Goal: Task Accomplishment & Management: Manage account settings

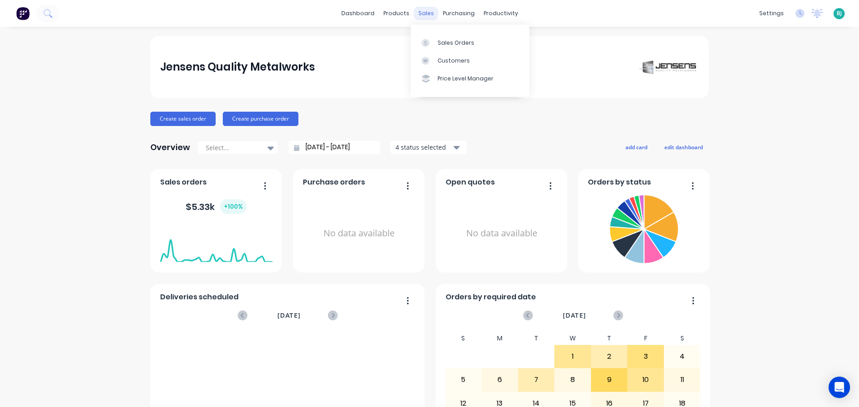
click at [418, 13] on div "sales" at bounding box center [426, 13] width 25 height 13
click at [441, 45] on div "Sales Orders" at bounding box center [455, 43] width 37 height 8
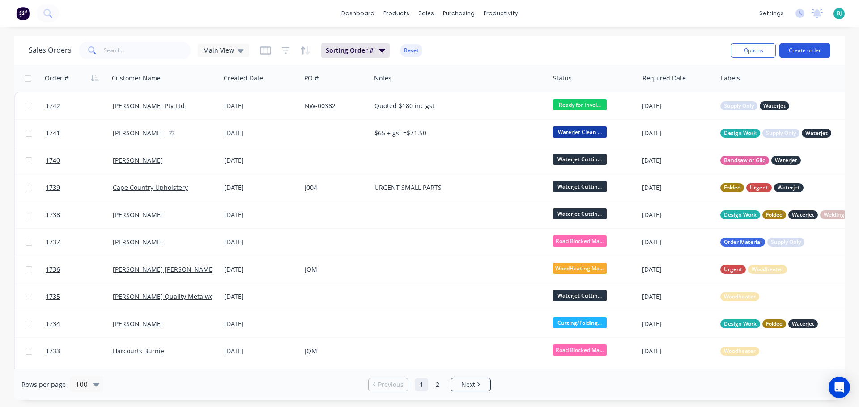
click at [812, 52] on button "Create order" at bounding box center [804, 50] width 51 height 14
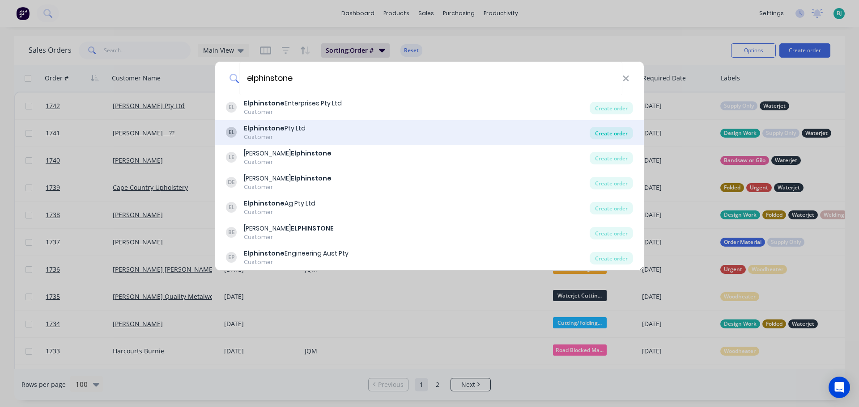
type input "elphinstone"
click at [606, 132] on div "Create order" at bounding box center [611, 133] width 43 height 13
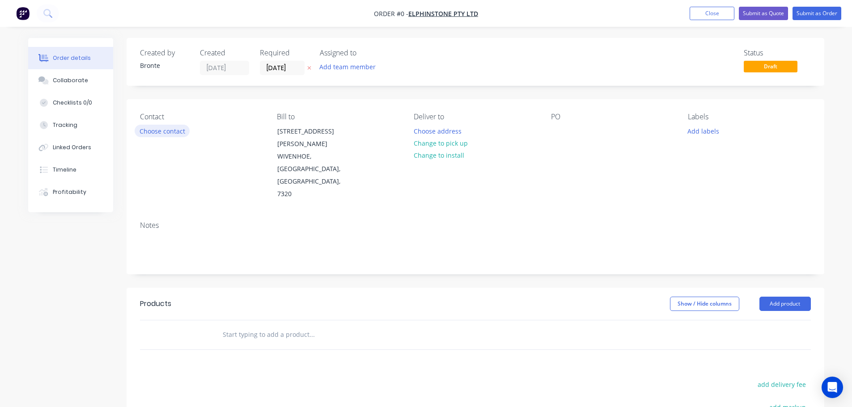
click at [178, 134] on button "Choose contact" at bounding box center [162, 131] width 55 height 12
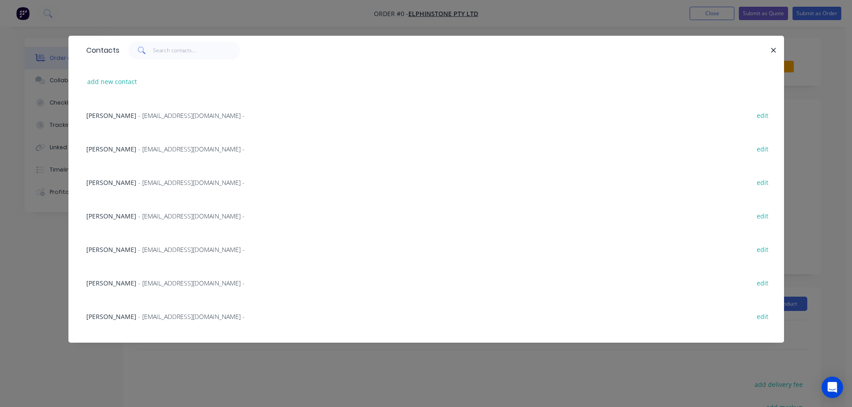
click at [166, 279] on span "- [EMAIL_ADDRESS][DOMAIN_NAME] -" at bounding box center [191, 283] width 106 height 8
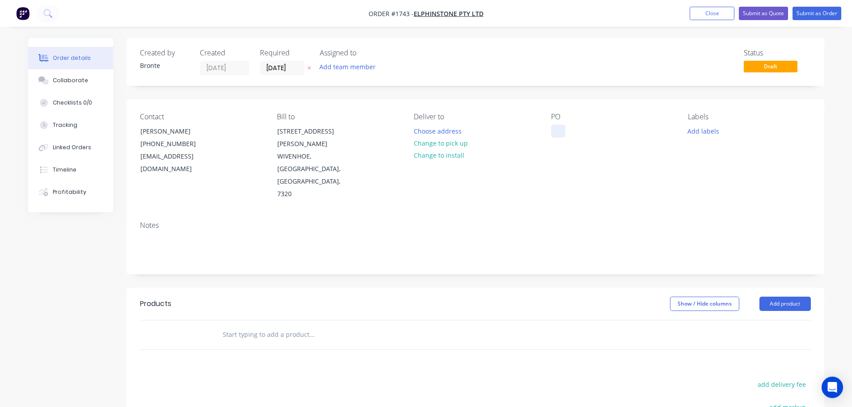
click at [559, 129] on div at bounding box center [558, 131] width 14 height 13
click at [445, 133] on button "Choose address" at bounding box center [437, 131] width 57 height 12
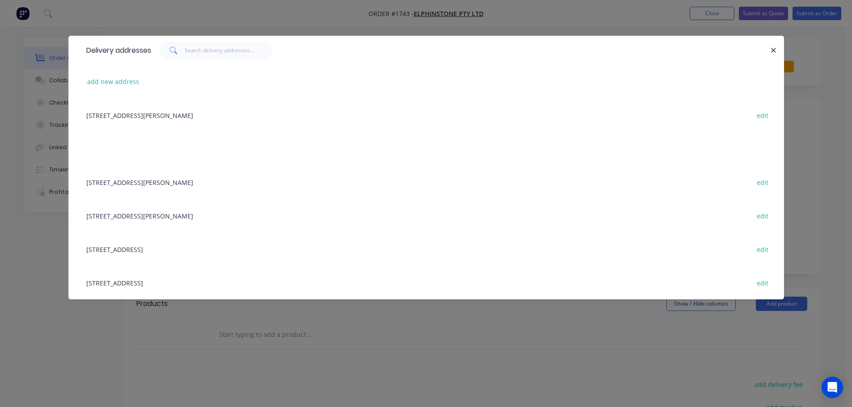
click at [165, 116] on div "[STREET_ADDRESS][PERSON_NAME] edit" at bounding box center [426, 115] width 689 height 34
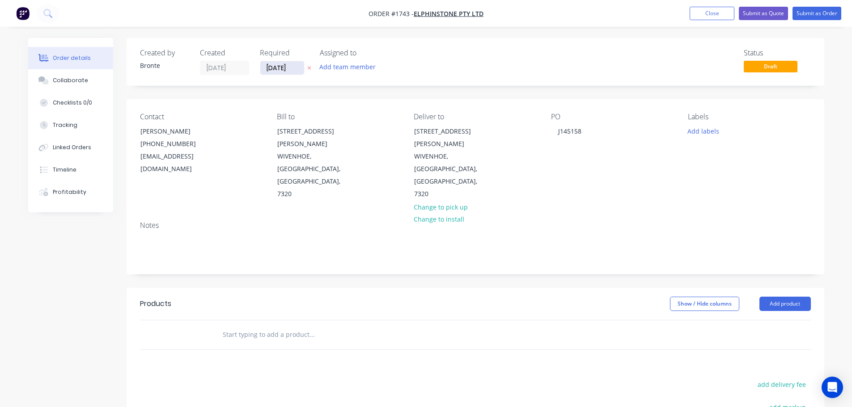
click at [297, 68] on input "[DATE]" at bounding box center [282, 67] width 44 height 13
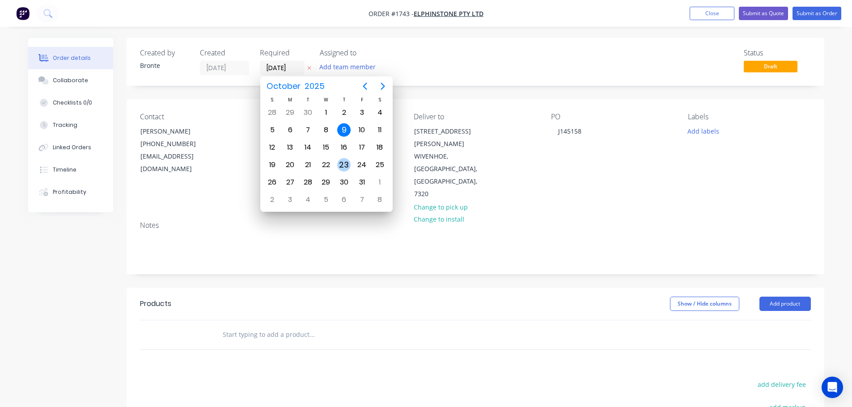
click at [347, 164] on div "23" at bounding box center [343, 164] width 13 height 13
type input "[DATE]"
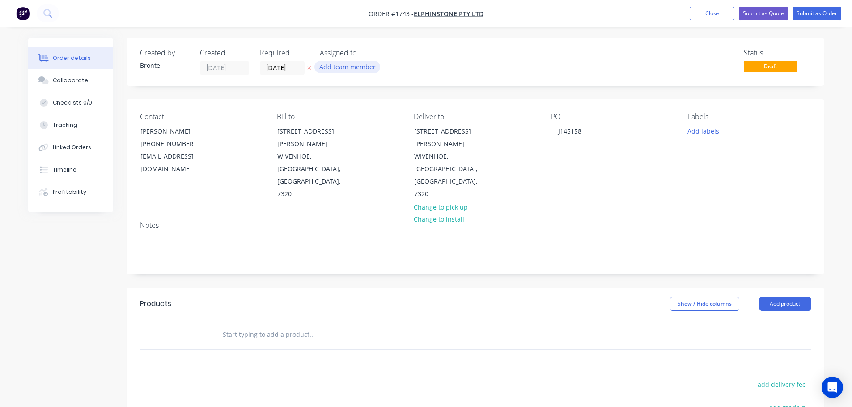
click at [344, 67] on button "Add team member" at bounding box center [347, 67] width 66 height 12
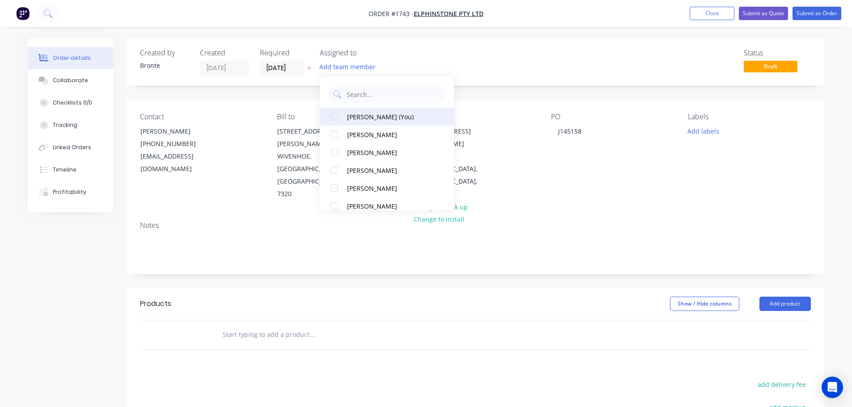
click at [338, 117] on div at bounding box center [335, 117] width 18 height 18
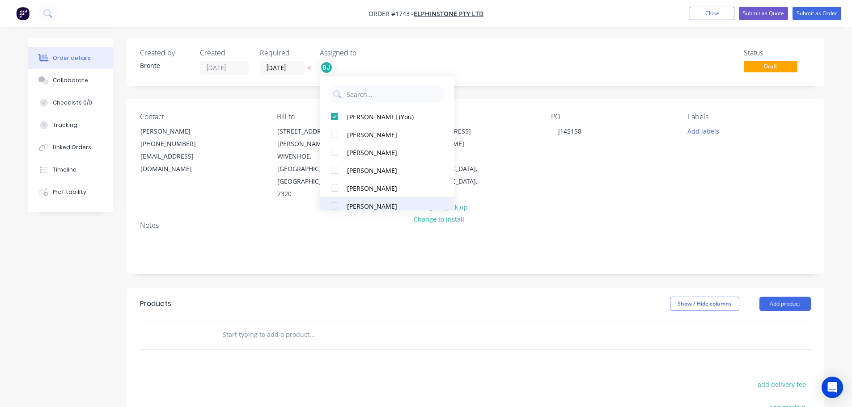
click at [339, 206] on div at bounding box center [335, 206] width 18 height 18
click at [517, 64] on div "Status Draft" at bounding box center [610, 62] width 402 height 26
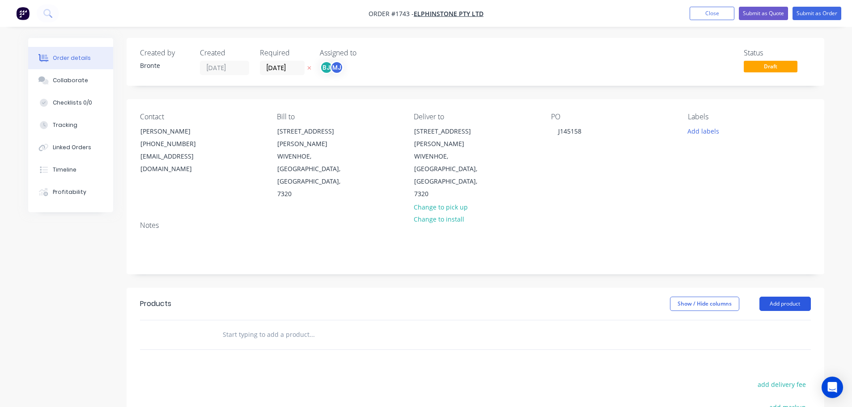
click at [791, 297] on button "Add product" at bounding box center [784, 304] width 51 height 14
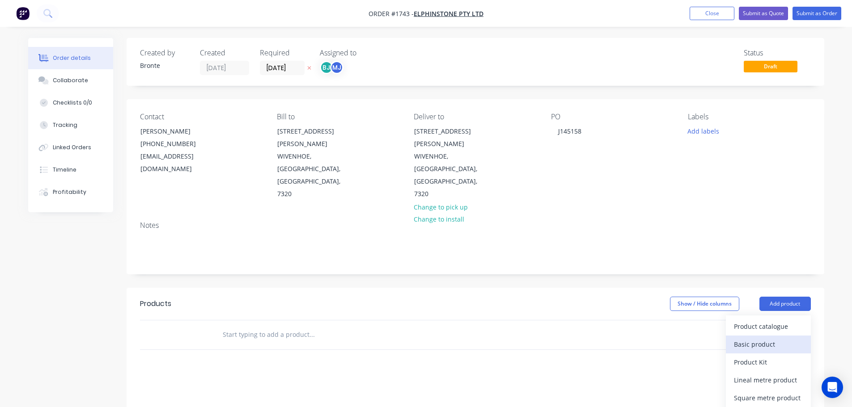
click at [766, 338] on div "Basic product" at bounding box center [768, 344] width 69 height 13
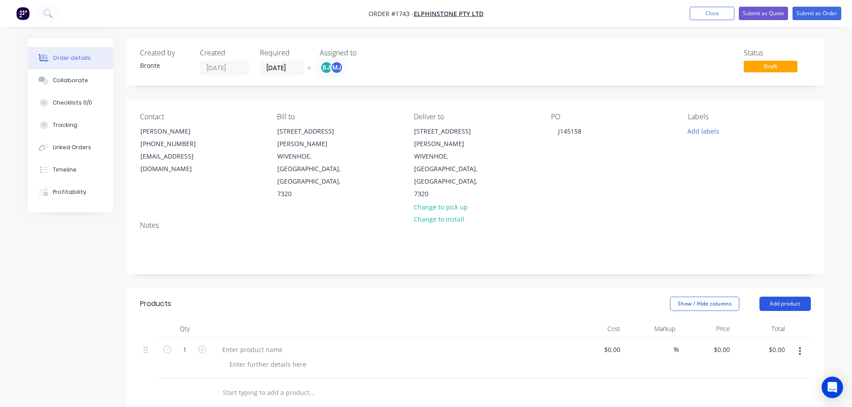
drag, startPoint x: 793, startPoint y: 266, endPoint x: 793, endPoint y: 272, distance: 6.3
click at [793, 297] on button "Add product" at bounding box center [784, 304] width 51 height 14
drag, startPoint x: 772, startPoint y: 309, endPoint x: 781, endPoint y: 285, distance: 25.9
click at [772, 338] on div "Basic product" at bounding box center [768, 344] width 69 height 13
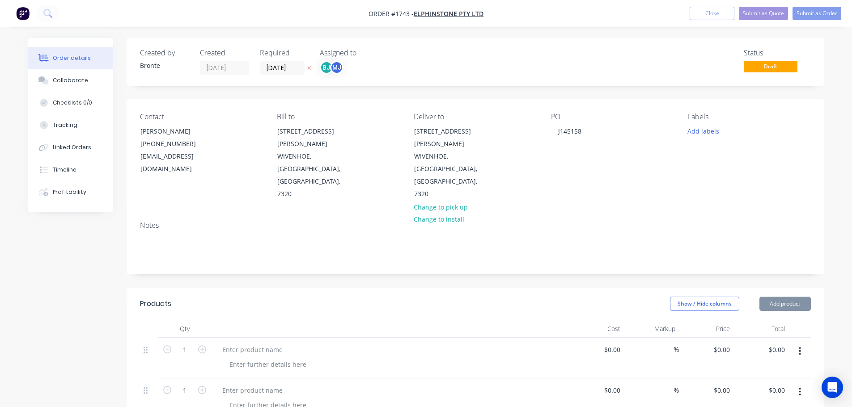
click at [791, 297] on button "Add product" at bounding box center [784, 304] width 51 height 14
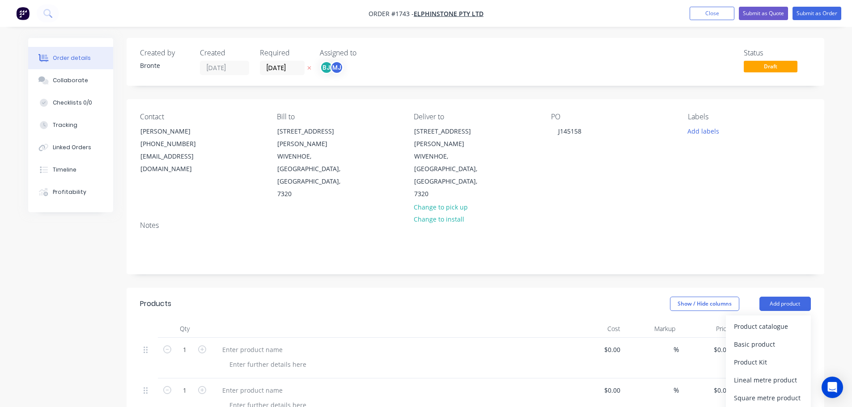
click at [772, 338] on div "Basic product" at bounding box center [768, 344] width 69 height 13
click at [795, 297] on button "Add product" at bounding box center [784, 304] width 51 height 14
click at [778, 338] on div "Basic product" at bounding box center [768, 344] width 69 height 13
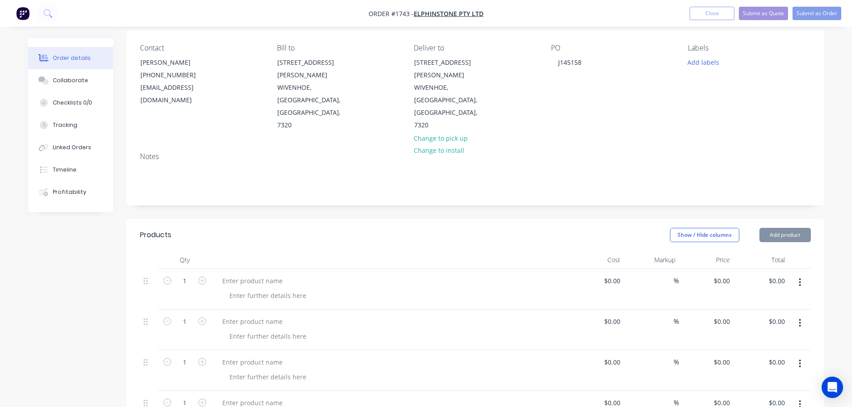
scroll to position [134, 0]
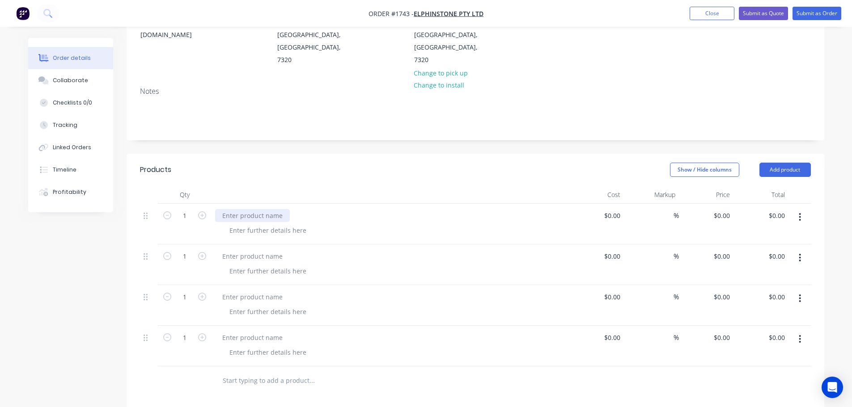
click at [276, 209] on div at bounding box center [252, 215] width 75 height 13
paste div
click at [264, 250] on div at bounding box center [252, 256] width 75 height 13
paste div
click at [341, 250] on div "HM64676_00 Plate" at bounding box center [390, 256] width 351 height 13
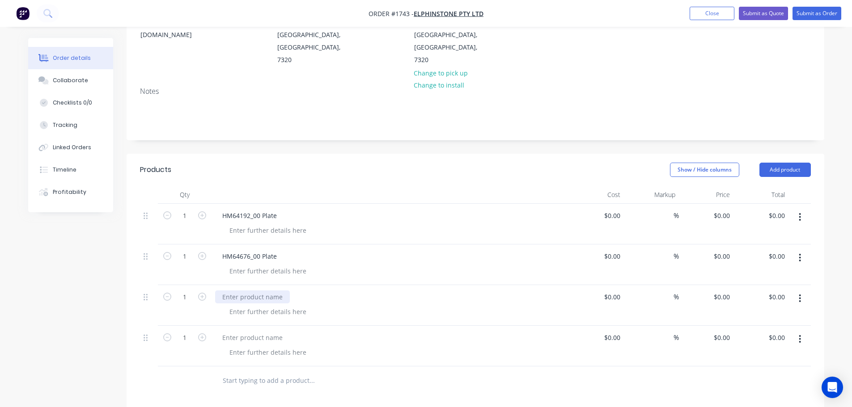
click at [267, 291] on div at bounding box center [252, 297] width 75 height 13
paste div
click at [272, 331] on div at bounding box center [252, 337] width 75 height 13
paste div
click at [287, 224] on div at bounding box center [267, 230] width 91 height 13
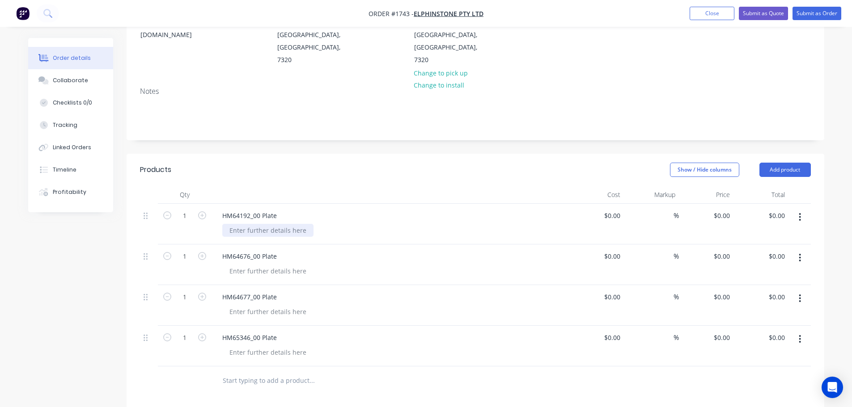
click at [287, 224] on div at bounding box center [267, 230] width 91 height 13
click at [205, 212] on icon "button" at bounding box center [202, 216] width 8 height 8
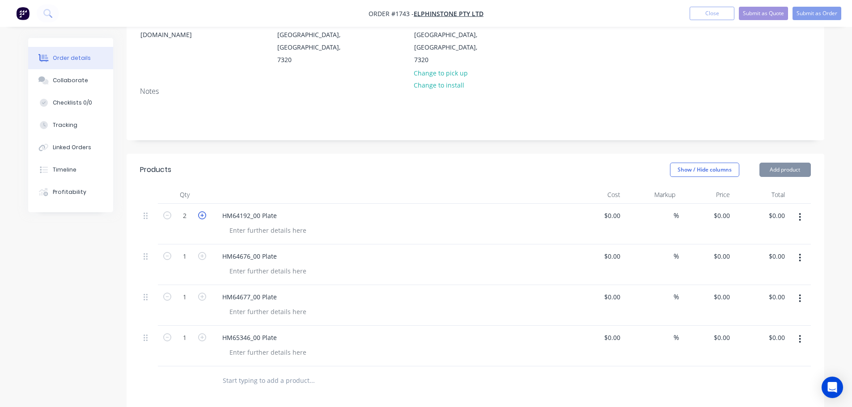
click at [205, 212] on icon "button" at bounding box center [202, 216] width 8 height 8
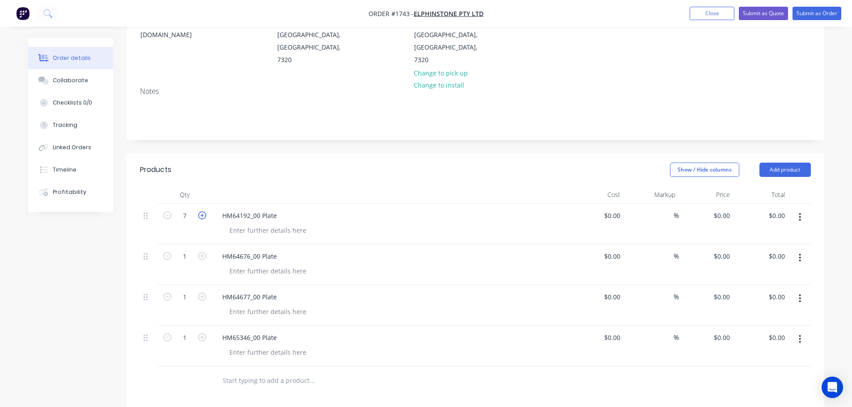
click at [205, 212] on icon "button" at bounding box center [202, 216] width 8 height 8
type input "8"
click at [200, 252] on icon "button" at bounding box center [202, 256] width 8 height 8
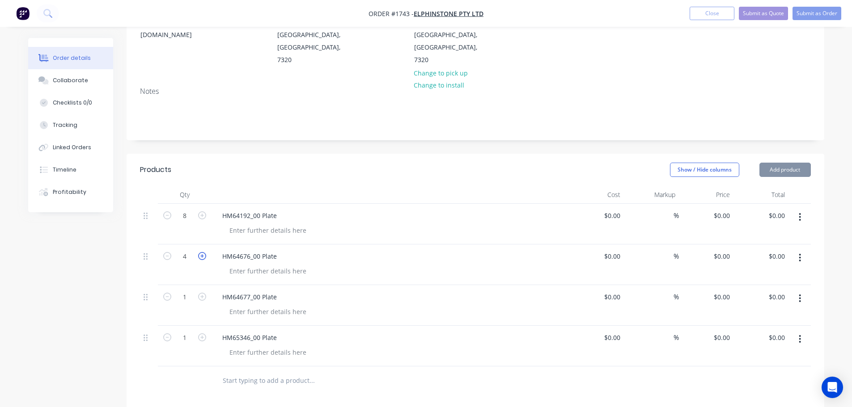
click at [200, 252] on icon "button" at bounding box center [202, 256] width 8 height 8
type input "6"
click at [200, 290] on form "1" at bounding box center [184, 296] width 47 height 13
click at [201, 293] on icon "button" at bounding box center [202, 297] width 8 height 8
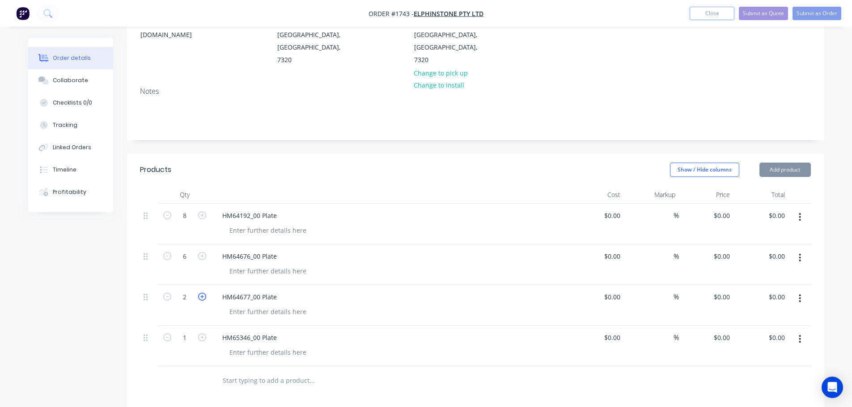
click at [201, 293] on icon "button" at bounding box center [202, 297] width 8 height 8
type input "6"
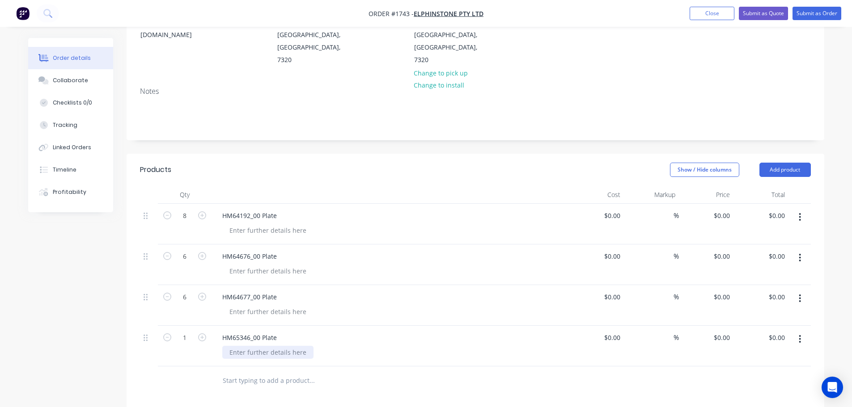
click at [244, 346] on div at bounding box center [267, 352] width 91 height 13
click at [283, 305] on div at bounding box center [267, 311] width 91 height 13
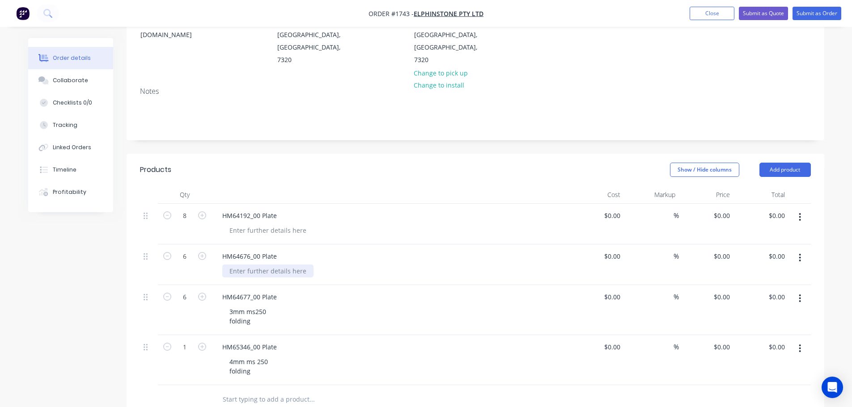
click at [284, 265] on div at bounding box center [267, 271] width 91 height 13
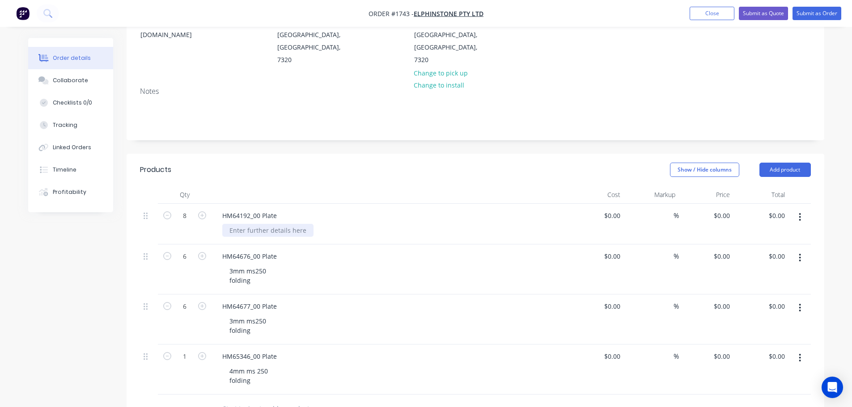
click at [269, 224] on div at bounding box center [267, 230] width 91 height 13
click at [293, 154] on header "Products Show / Hide columns Add product" at bounding box center [476, 170] width 698 height 32
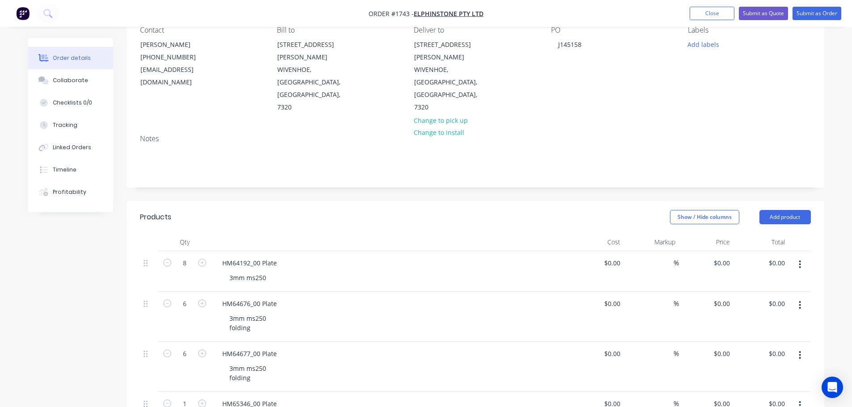
scroll to position [0, 0]
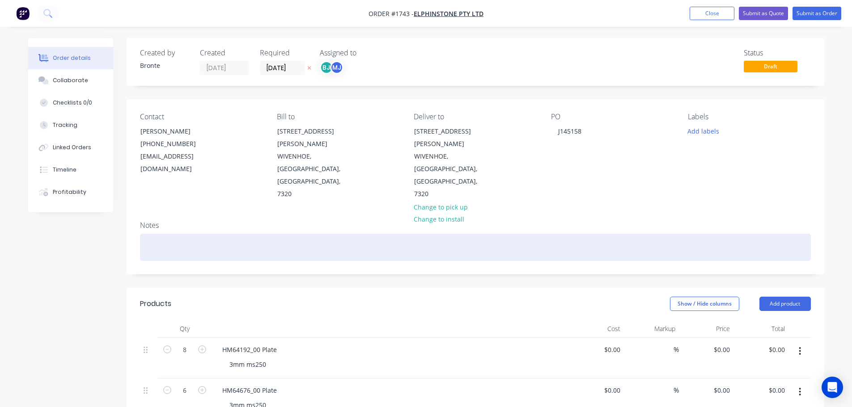
click at [298, 234] on div at bounding box center [475, 247] width 671 height 27
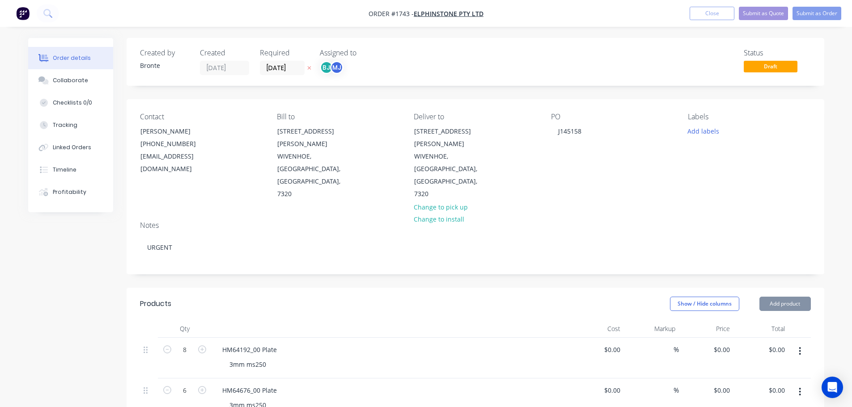
click at [373, 320] on div at bounding box center [391, 329] width 358 height 18
click at [716, 127] on button "Add labels" at bounding box center [703, 131] width 41 height 12
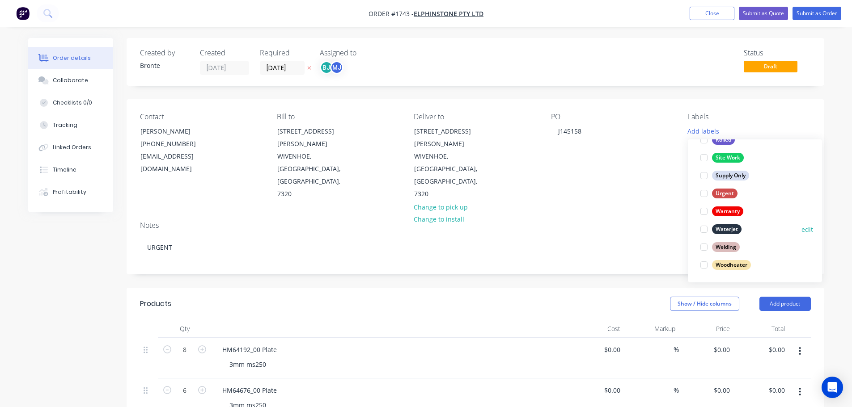
scroll to position [429, 0]
click at [704, 192] on div at bounding box center [704, 193] width 18 height 18
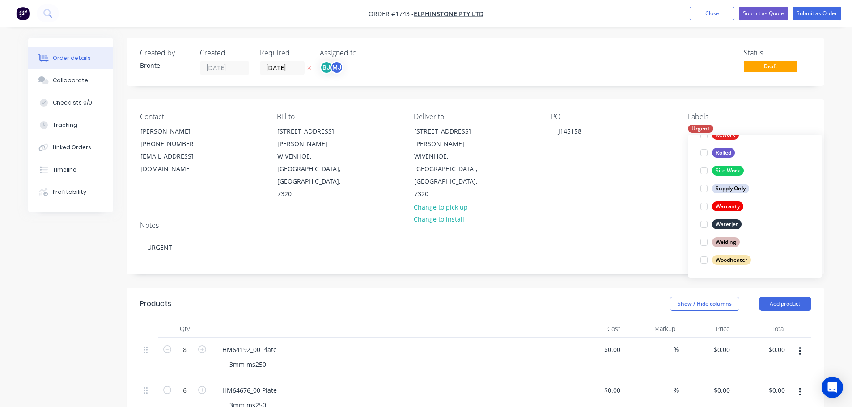
drag, startPoint x: 705, startPoint y: 225, endPoint x: 710, endPoint y: 213, distance: 13.2
click at [705, 225] on div at bounding box center [704, 225] width 18 height 18
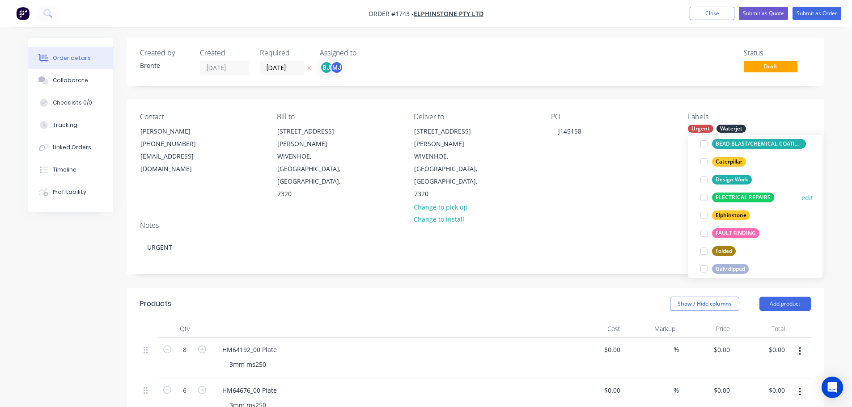
scroll to position [179, 0]
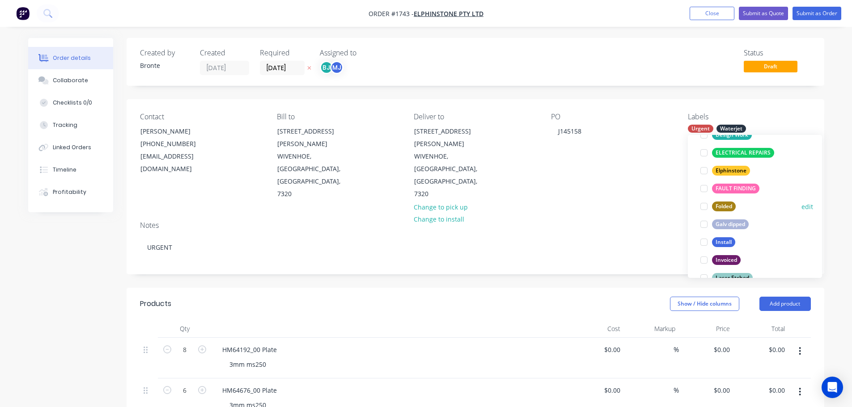
click at [708, 209] on div at bounding box center [704, 207] width 18 height 18
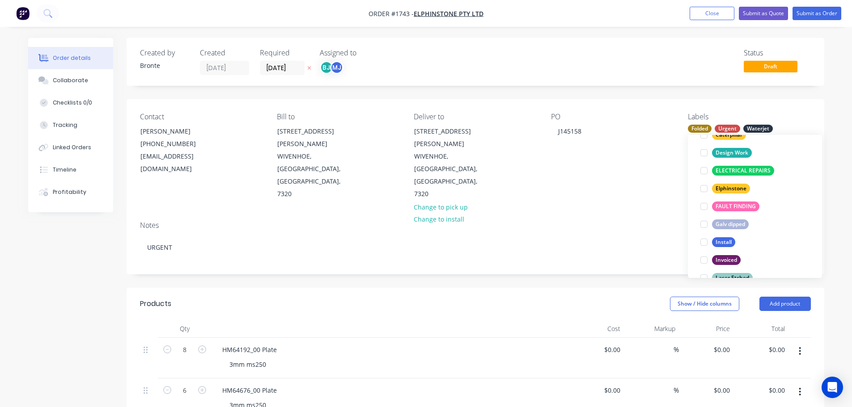
scroll to position [134, 0]
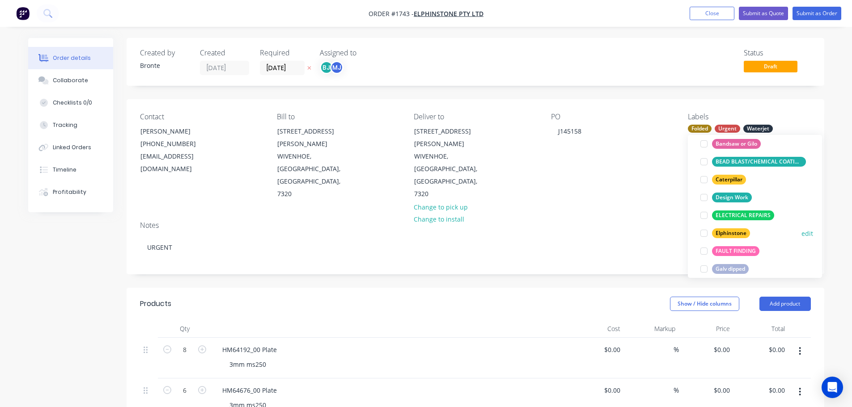
click at [701, 232] on div at bounding box center [704, 234] width 18 height 18
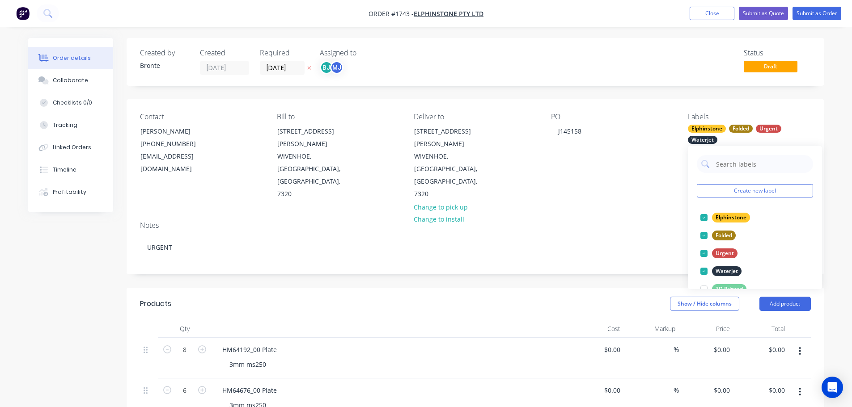
click at [822, 118] on div "Contact [PERSON_NAME] [PHONE_NUMBER] [EMAIL_ADDRESS][DOMAIN_NAME] Bill to [STRE…" at bounding box center [476, 156] width 698 height 115
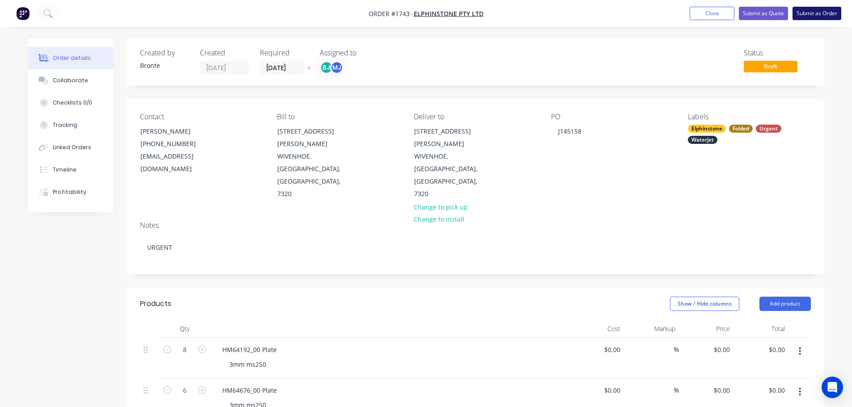
click at [820, 10] on button "Submit as Order" at bounding box center [817, 13] width 49 height 13
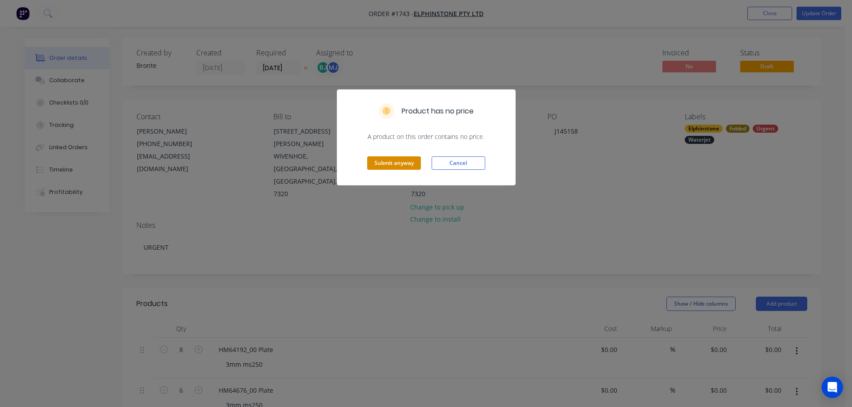
click at [371, 165] on button "Submit anyway" at bounding box center [394, 163] width 54 height 13
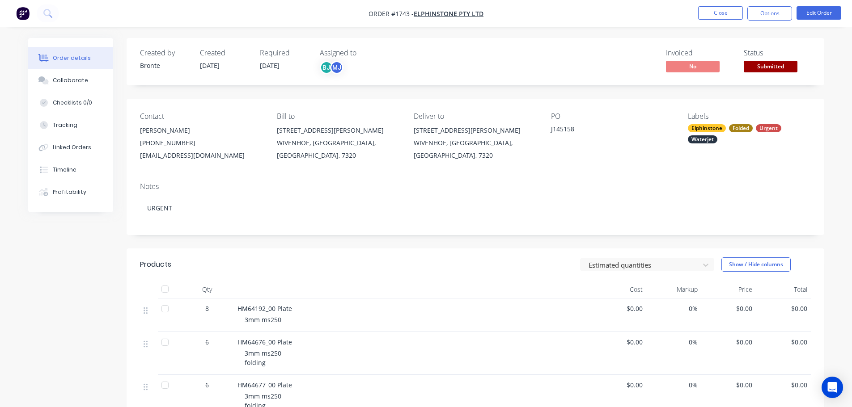
click at [55, 80] on div "Collaborate" at bounding box center [70, 80] width 35 height 8
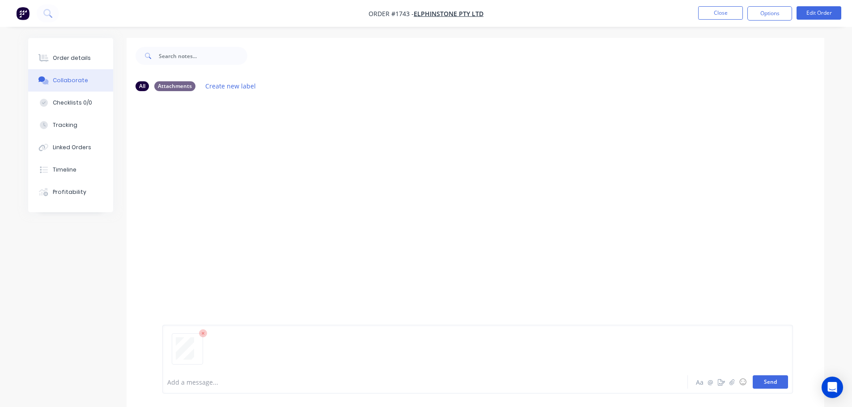
click at [782, 382] on button "Send" at bounding box center [770, 382] width 35 height 13
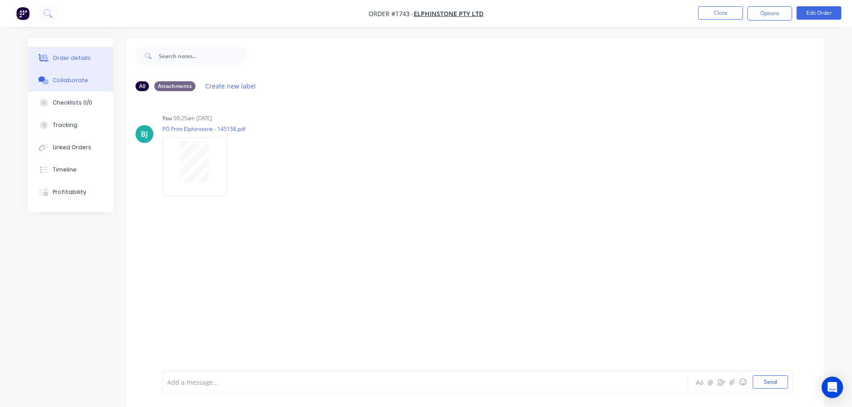
click at [79, 59] on div "Order details" at bounding box center [72, 58] width 38 height 8
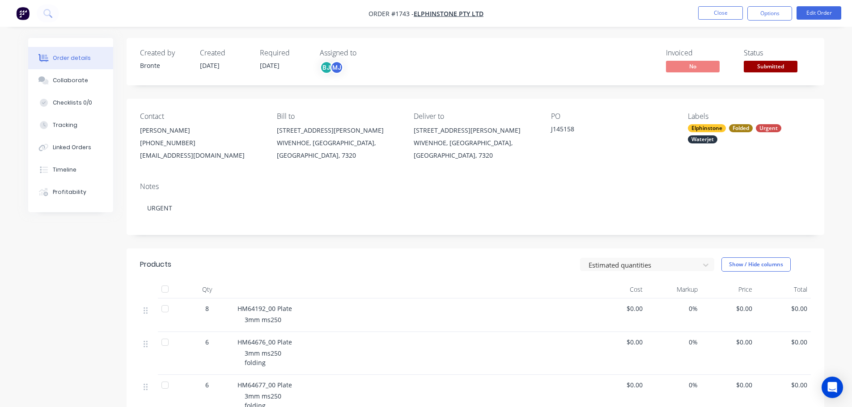
click at [783, 61] on span "Submitted" at bounding box center [771, 66] width 54 height 11
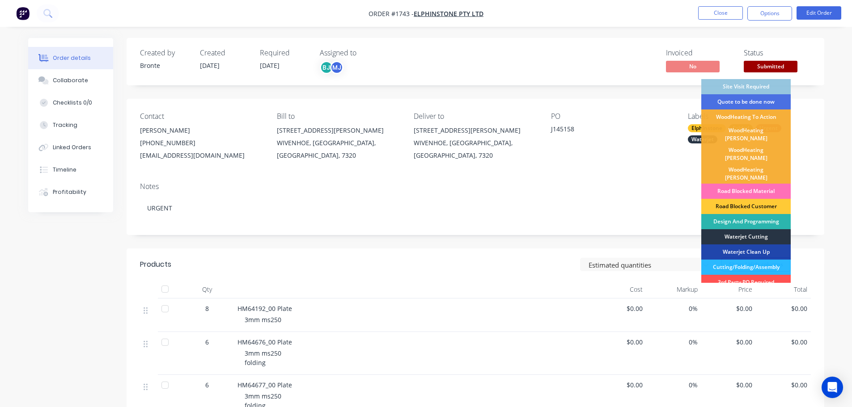
click at [770, 229] on div "Waterjet Cutting" at bounding box center [745, 236] width 89 height 15
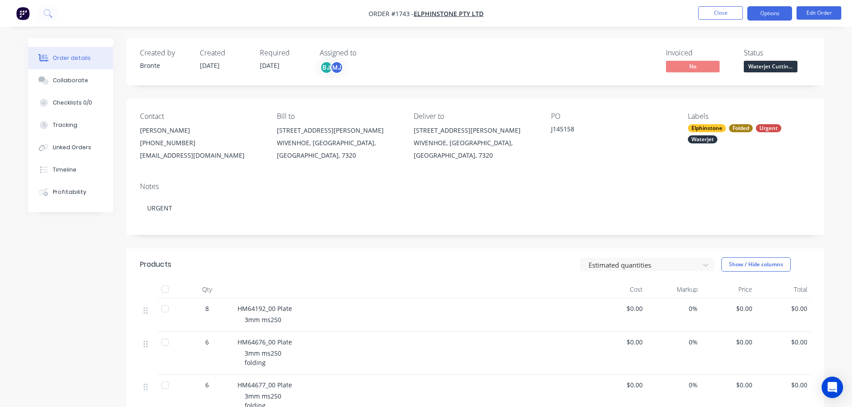
click at [772, 13] on button "Options" at bounding box center [769, 13] width 45 height 14
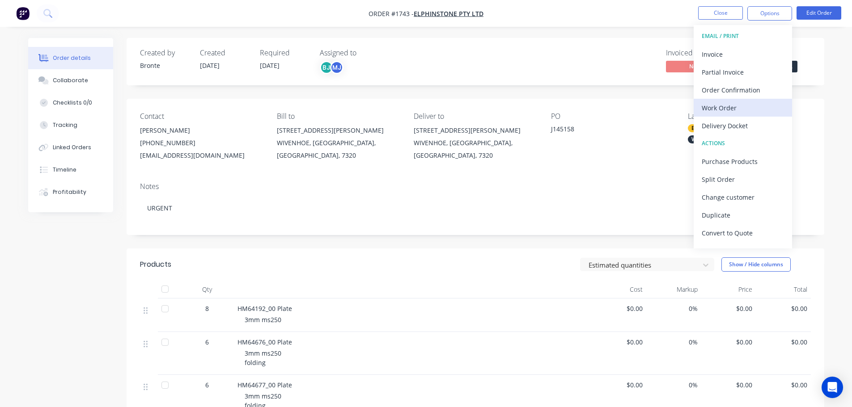
click at [737, 107] on div "Work Order" at bounding box center [743, 108] width 82 height 13
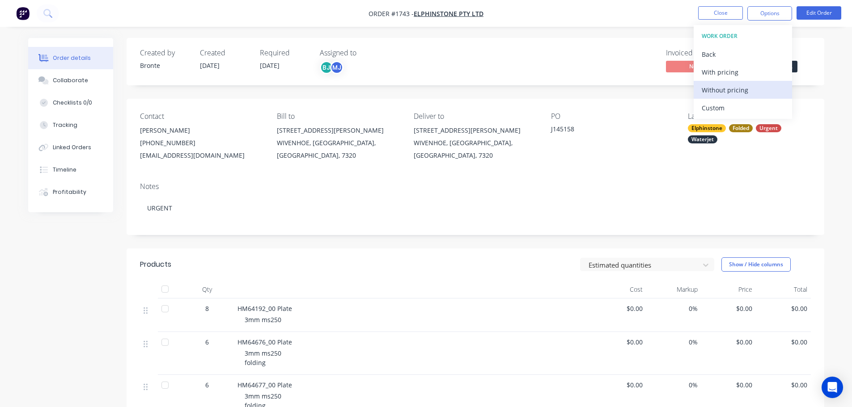
click at [745, 92] on div "Without pricing" at bounding box center [743, 90] width 82 height 13
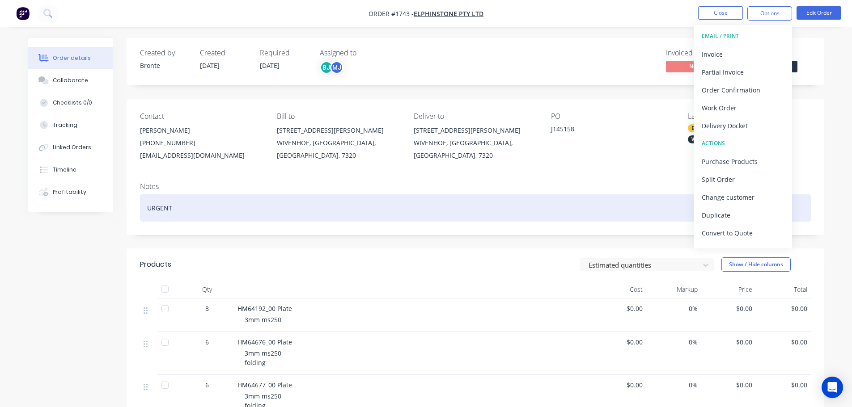
click at [189, 209] on div "URGENT" at bounding box center [475, 208] width 671 height 27
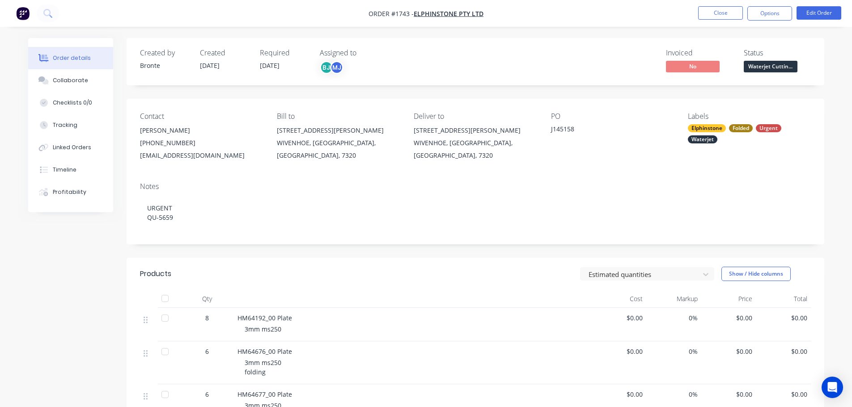
click at [50, 288] on div "Created by Bronte Created [DATE] Required [DATE] Assigned to BJ MJ Invoiced No …" at bounding box center [426, 334] width 796 height 592
click at [726, 9] on button "Close" at bounding box center [720, 12] width 45 height 13
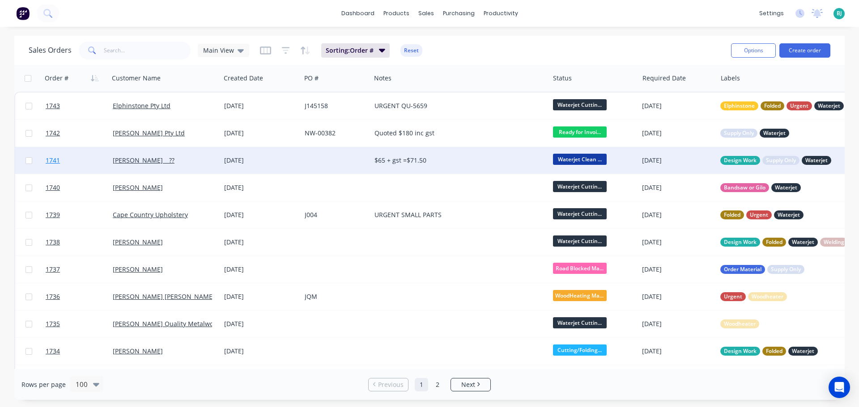
click at [81, 162] on link "1741" at bounding box center [79, 160] width 67 height 27
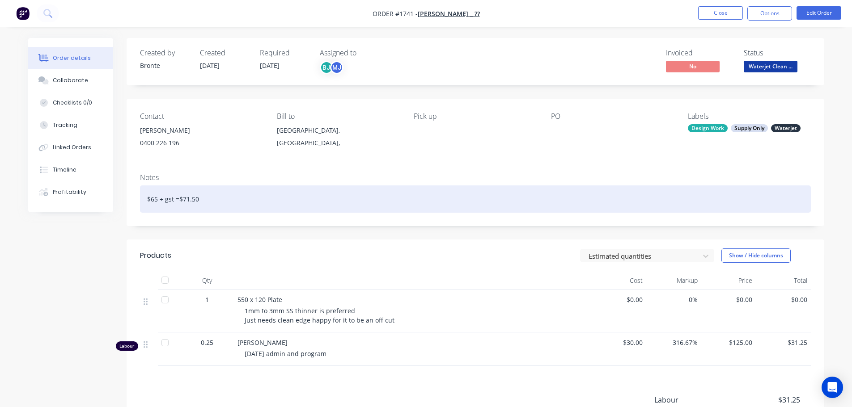
click at [226, 201] on div "$65 + gst =$71.50" at bounding box center [475, 199] width 671 height 27
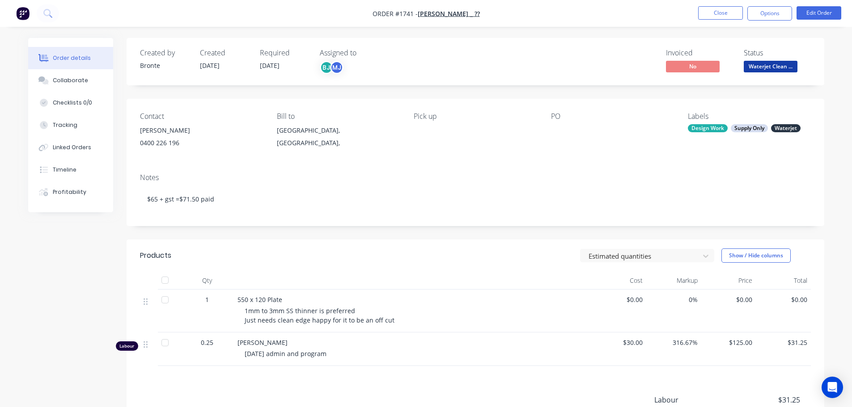
click at [354, 255] on div "Estimated quantities Show / Hide columns" at bounding box center [546, 256] width 528 height 14
click at [786, 61] on span "Waterjet Clean ..." at bounding box center [771, 66] width 54 height 11
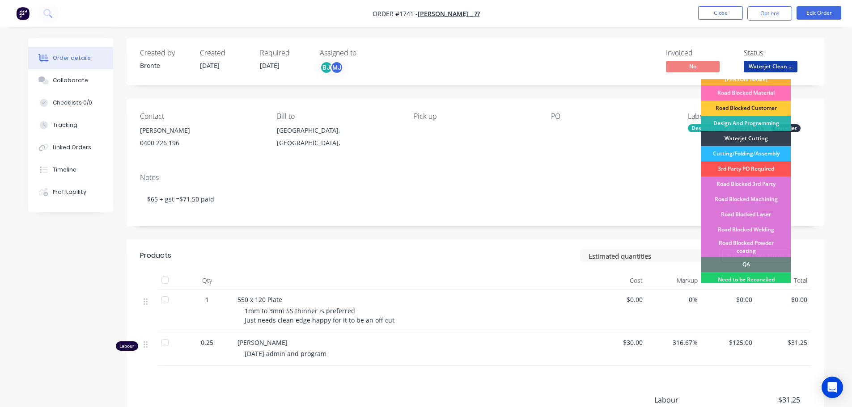
scroll to position [224, 0]
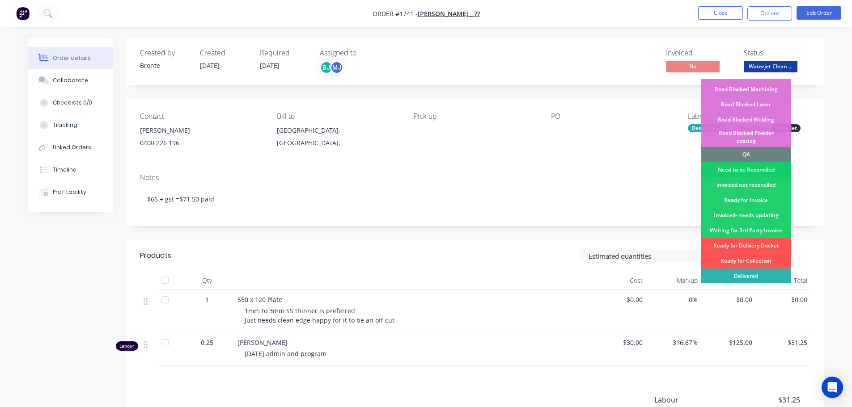
click at [760, 162] on div "Need to be Reconciled" at bounding box center [745, 169] width 89 height 15
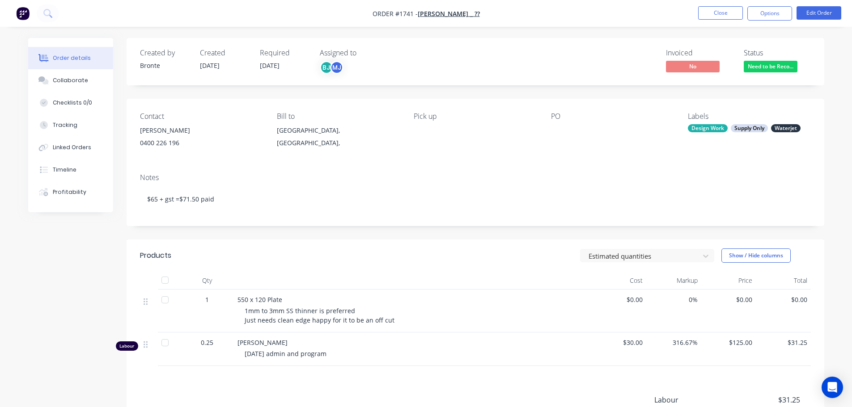
click at [779, 65] on span "Need to be Reco..." at bounding box center [771, 66] width 54 height 11
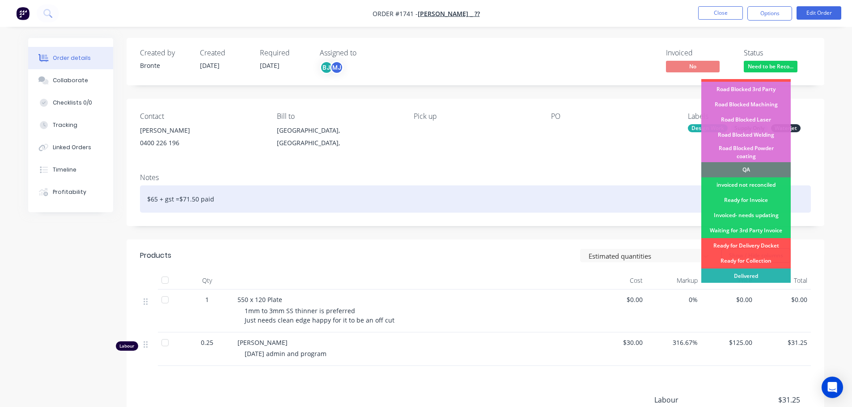
click at [755, 208] on div "Invoiced- needs updating" at bounding box center [745, 215] width 89 height 15
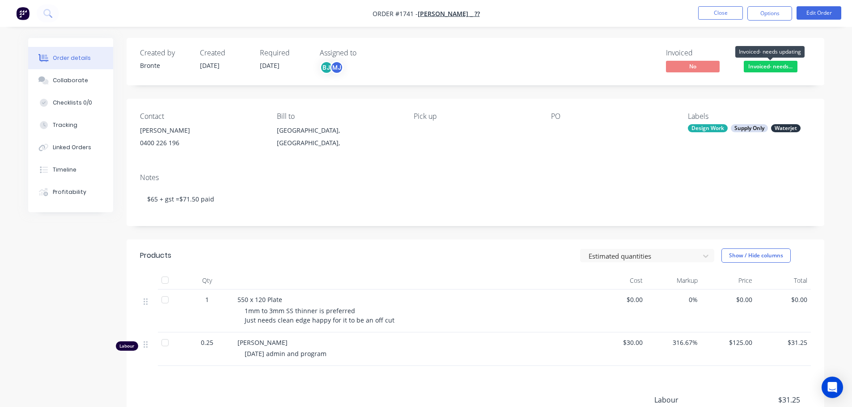
click at [764, 63] on span "Invoiced- needs..." at bounding box center [771, 66] width 54 height 11
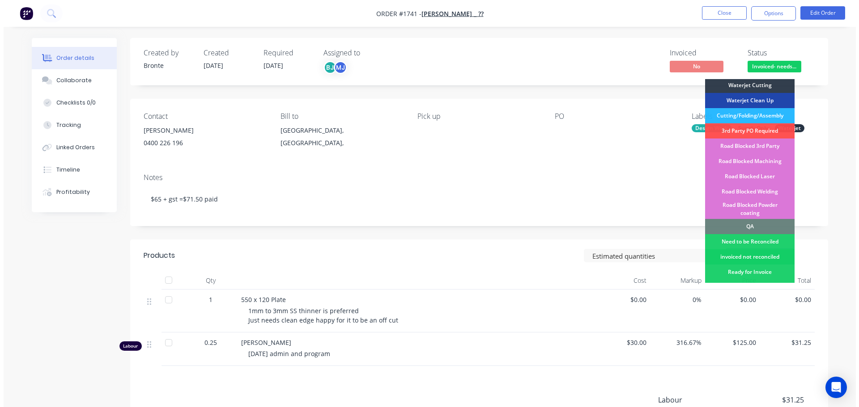
scroll to position [226, 0]
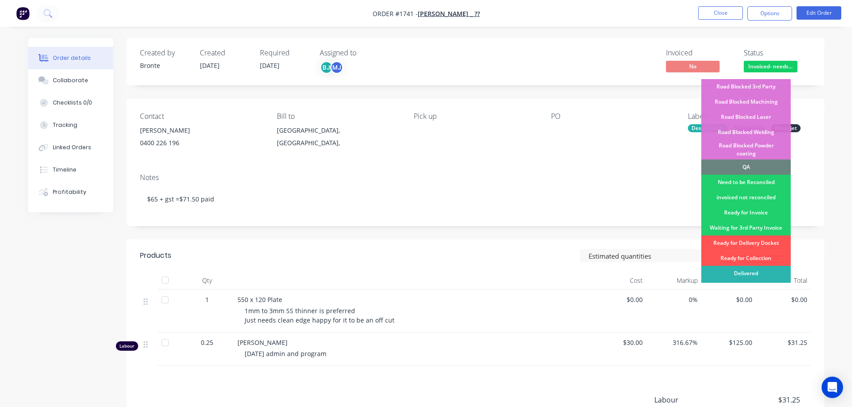
click at [830, 138] on div "Order details Collaborate Checklists 0/0 Tracking Linked Orders Timeline Profit…" at bounding box center [426, 282] width 814 height 488
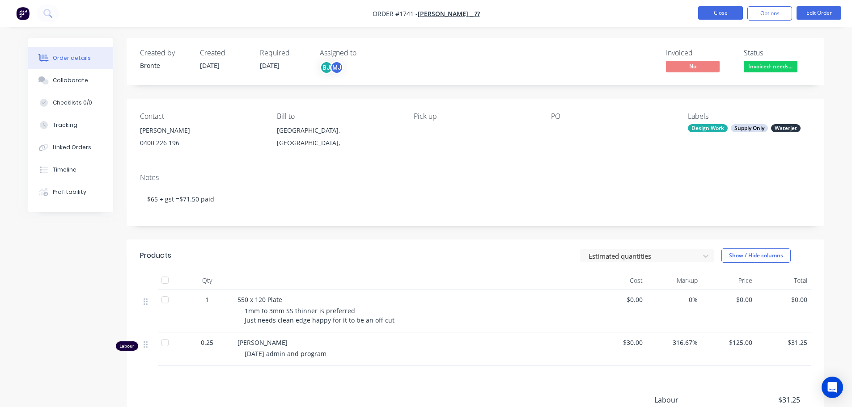
click at [727, 16] on button "Close" at bounding box center [720, 12] width 45 height 13
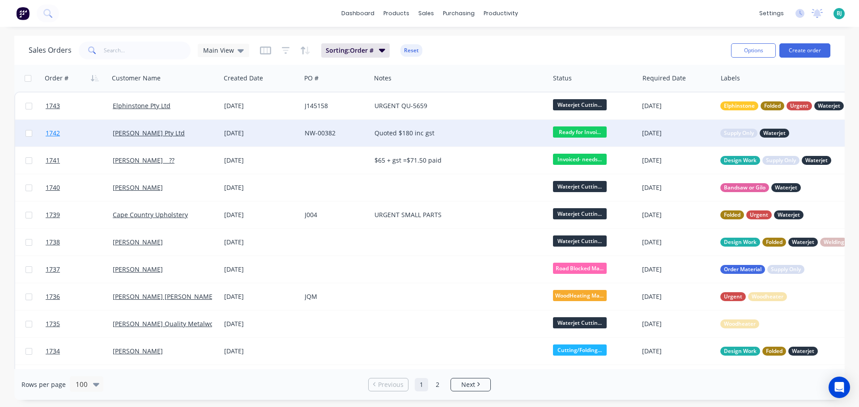
click at [95, 133] on link "1742" at bounding box center [79, 133] width 67 height 27
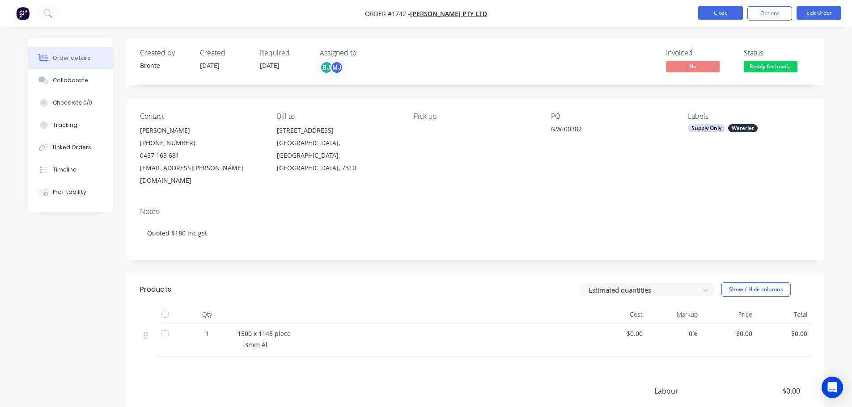
click at [728, 13] on button "Close" at bounding box center [720, 12] width 45 height 13
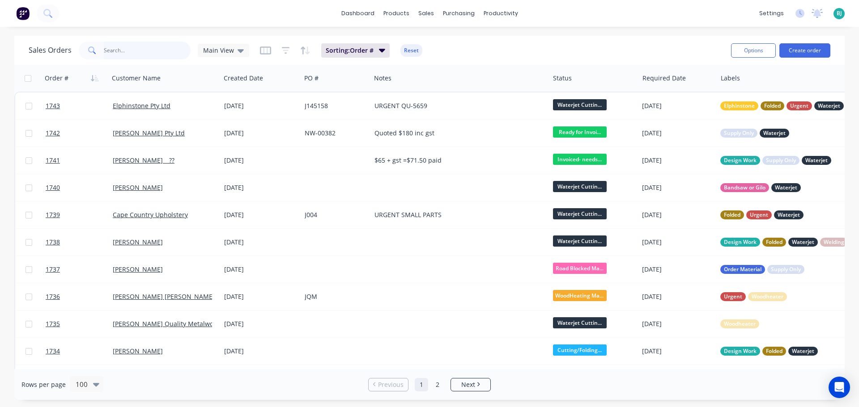
click at [162, 54] on input "text" at bounding box center [147, 51] width 87 height 18
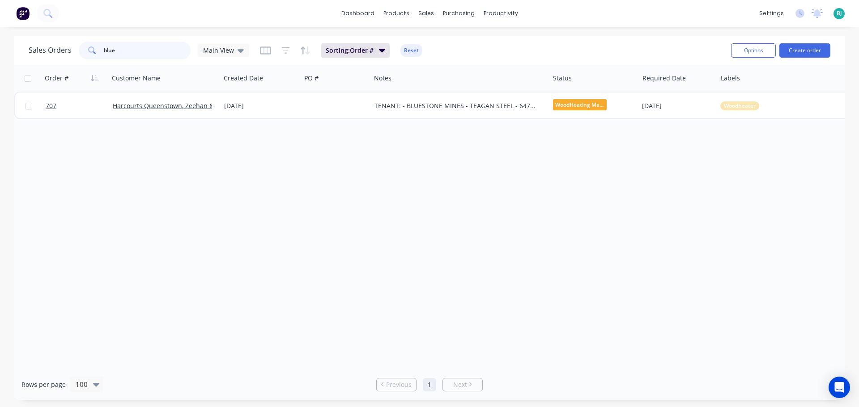
drag, startPoint x: 131, startPoint y: 54, endPoint x: 101, endPoint y: 54, distance: 29.5
click at [101, 54] on div "blue" at bounding box center [135, 51] width 112 height 18
type input "claire"
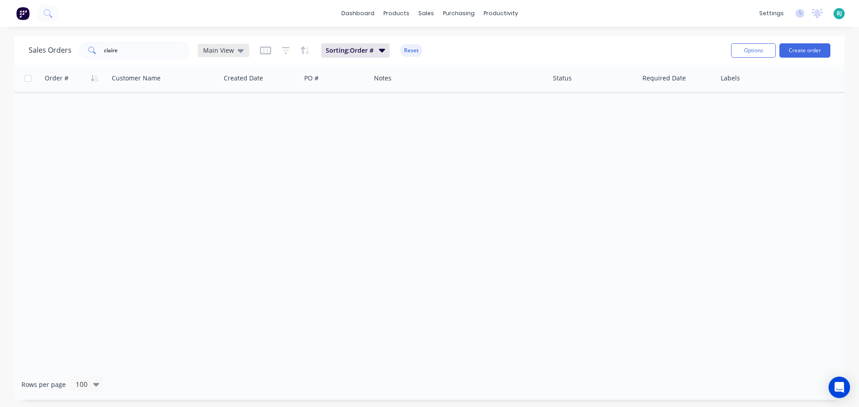
click at [239, 52] on icon at bounding box center [241, 51] width 6 height 10
click at [229, 158] on button "Archived" at bounding box center [251, 162] width 102 height 10
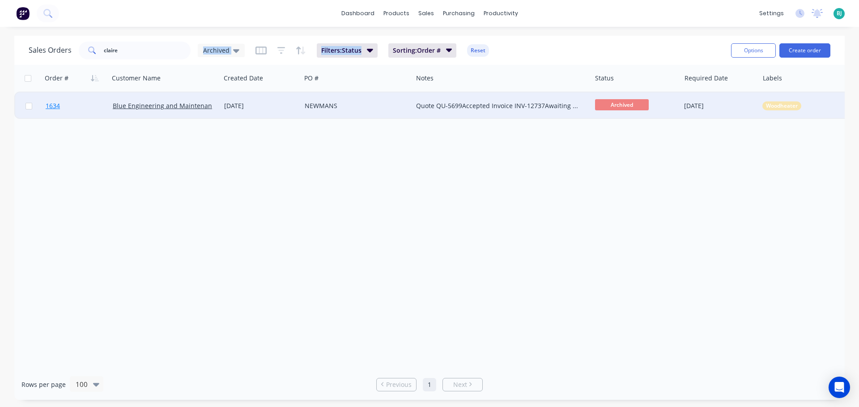
click at [93, 106] on link "1634" at bounding box center [79, 106] width 67 height 27
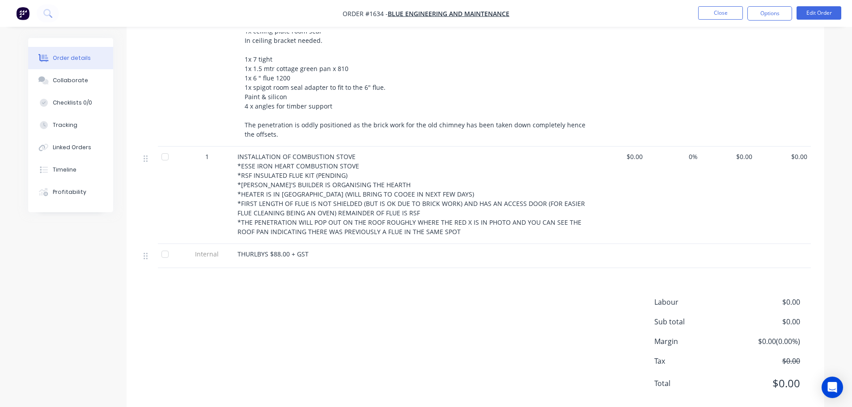
scroll to position [427, 0]
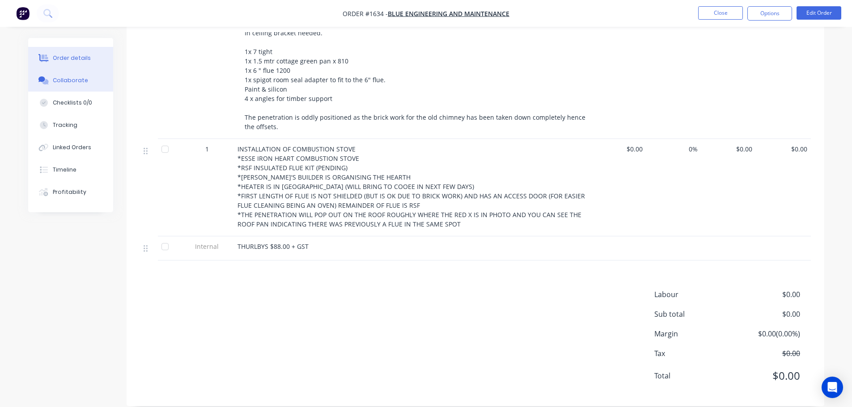
click at [55, 76] on button "Collaborate" at bounding box center [70, 80] width 85 height 22
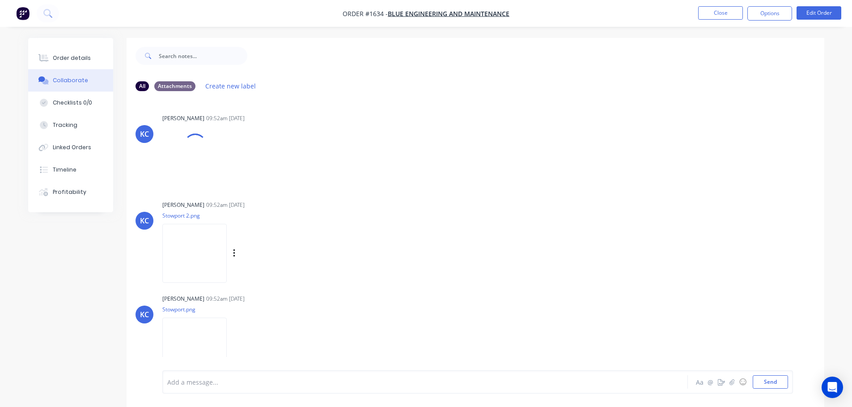
click at [205, 249] on img at bounding box center [194, 253] width 64 height 59
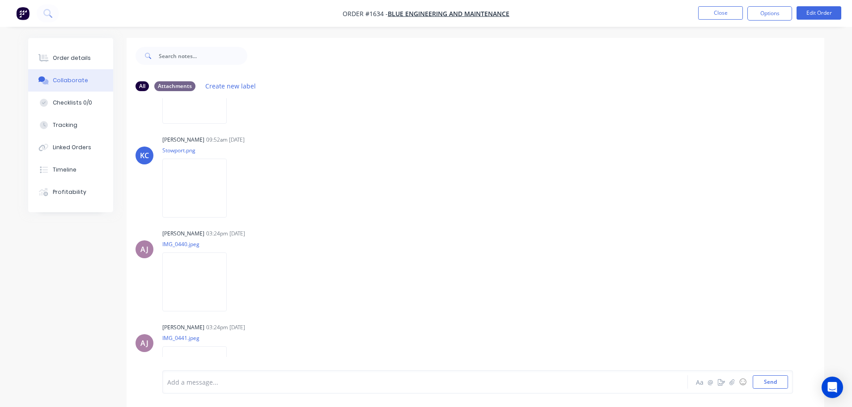
scroll to position [179, 0]
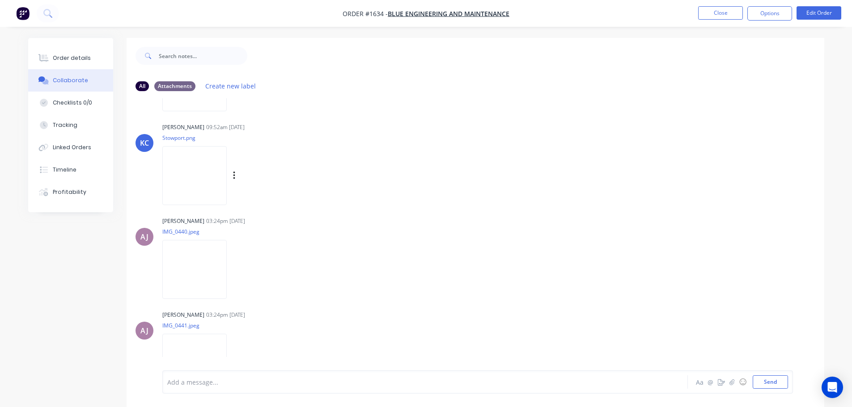
click at [203, 182] on img at bounding box center [194, 175] width 64 height 59
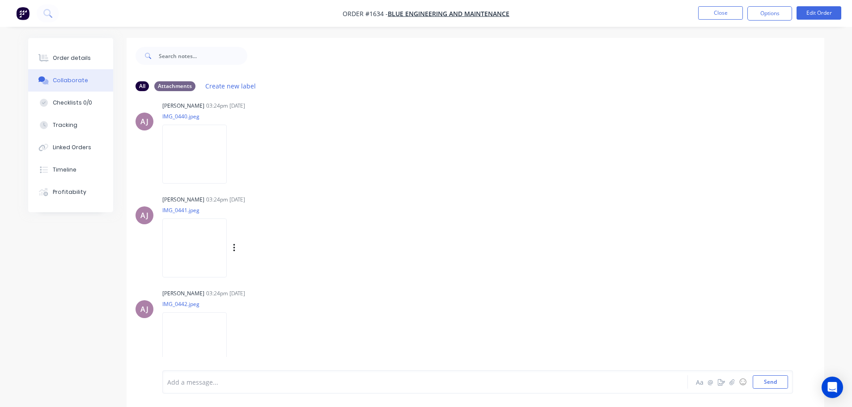
scroll to position [313, 0]
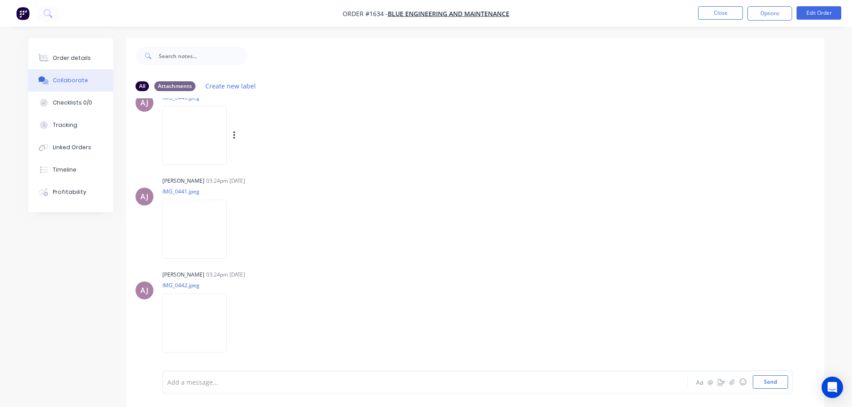
click at [196, 144] on img at bounding box center [194, 135] width 64 height 59
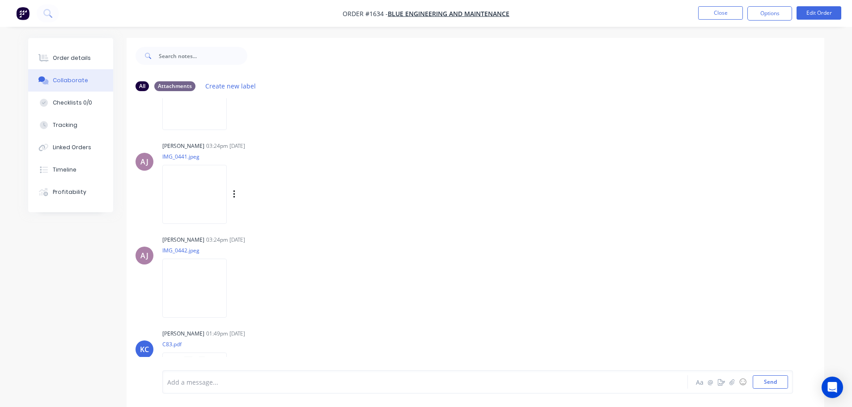
scroll to position [492, 0]
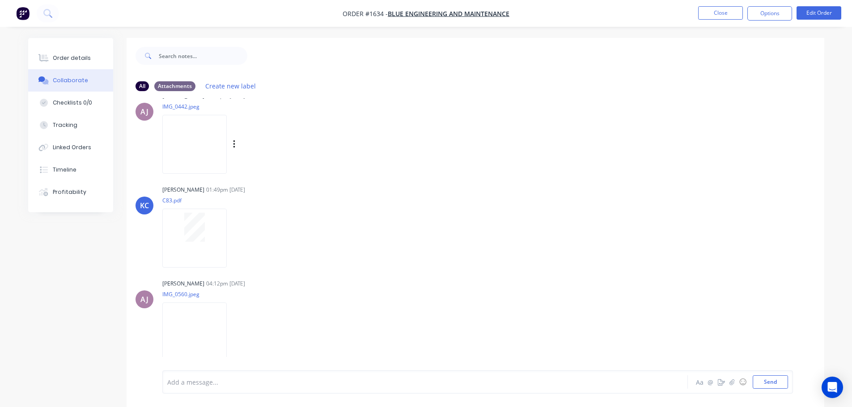
click at [199, 148] on img at bounding box center [194, 144] width 64 height 59
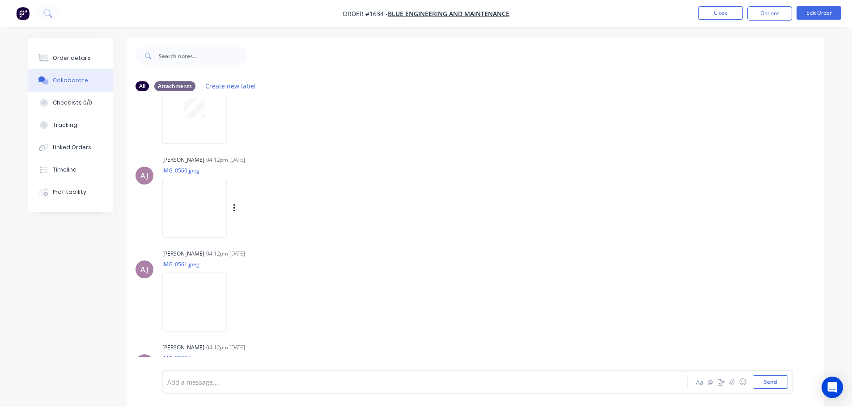
scroll to position [626, 0]
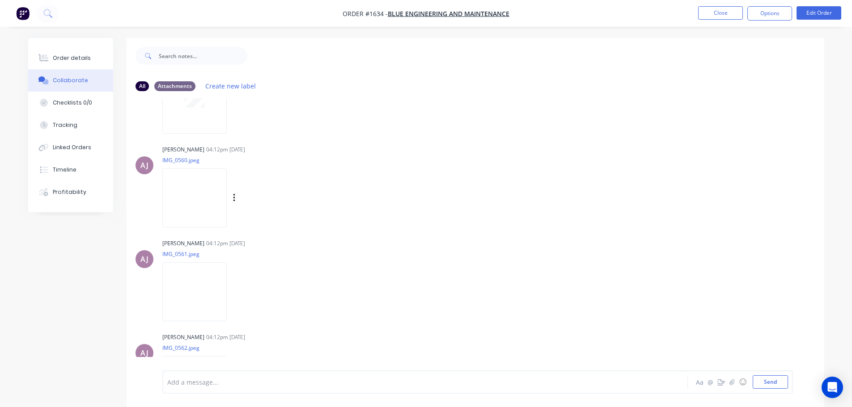
click at [199, 200] on img at bounding box center [194, 198] width 64 height 59
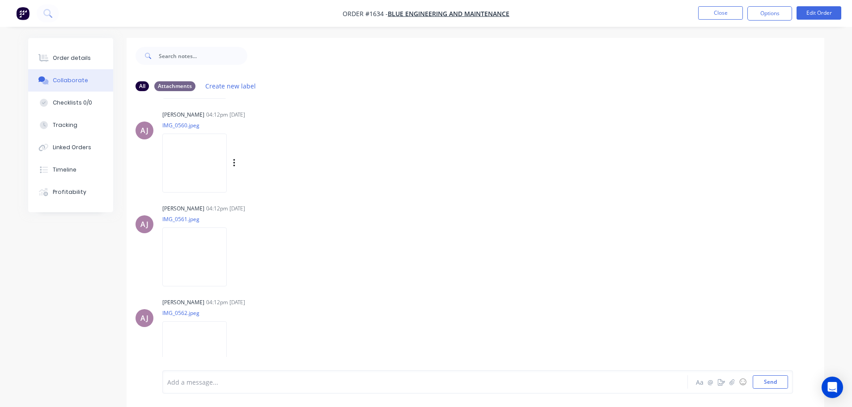
scroll to position [760, 0]
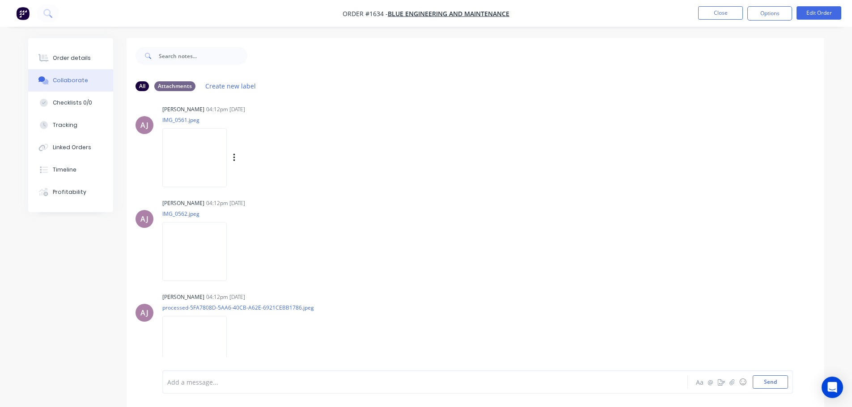
click at [195, 165] on img at bounding box center [194, 157] width 64 height 59
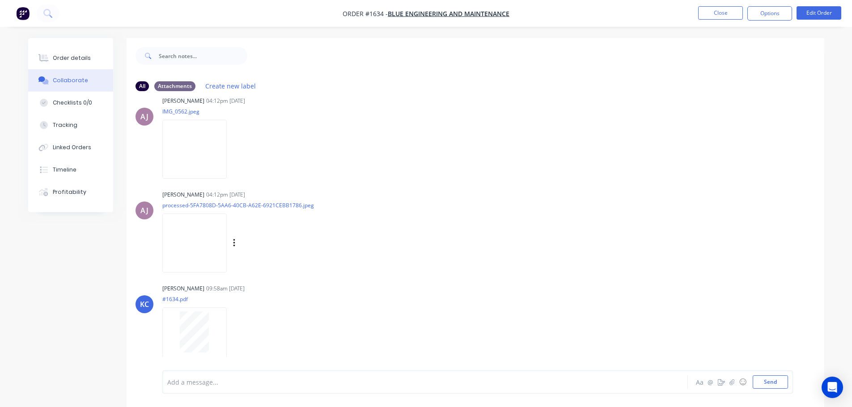
click at [199, 252] on img at bounding box center [194, 243] width 64 height 59
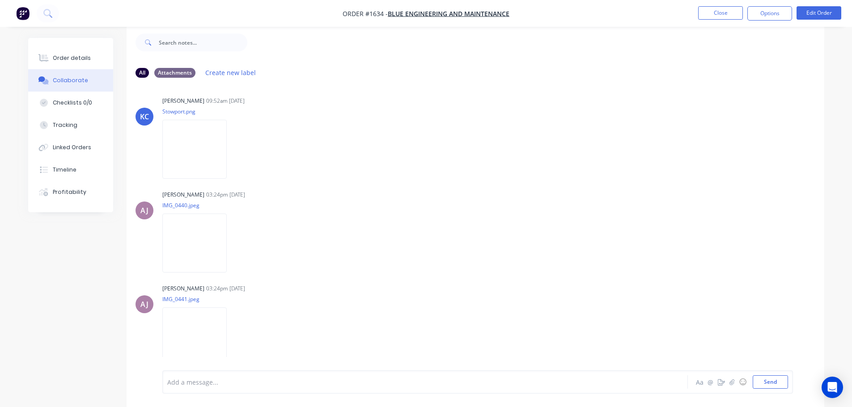
scroll to position [0, 0]
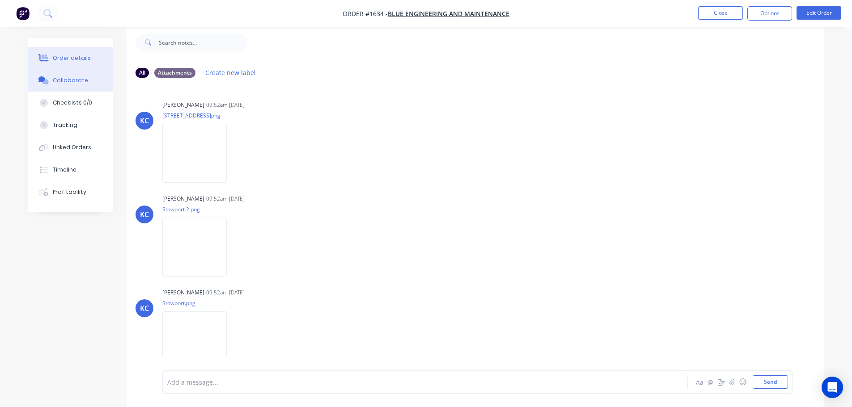
drag, startPoint x: 88, startPoint y: 55, endPoint x: 98, endPoint y: 55, distance: 9.9
click at [88, 55] on button "Order details" at bounding box center [70, 58] width 85 height 22
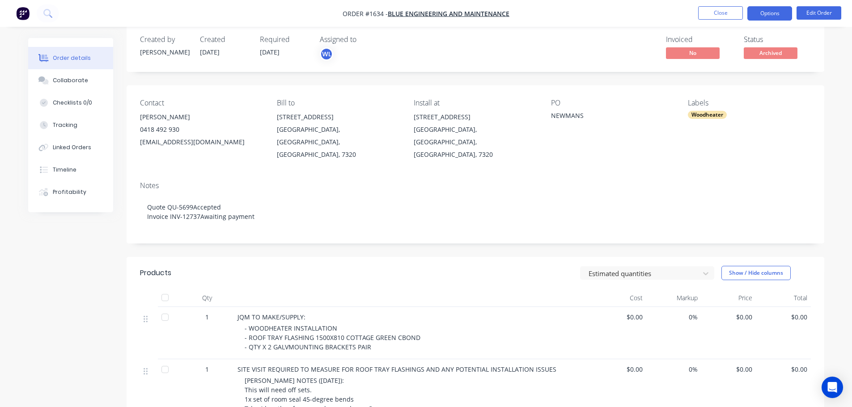
click at [774, 13] on button "Options" at bounding box center [769, 13] width 45 height 14
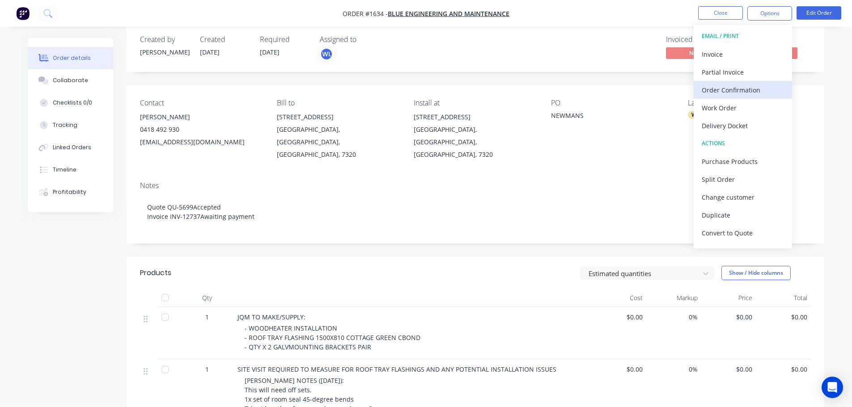
scroll to position [13, 0]
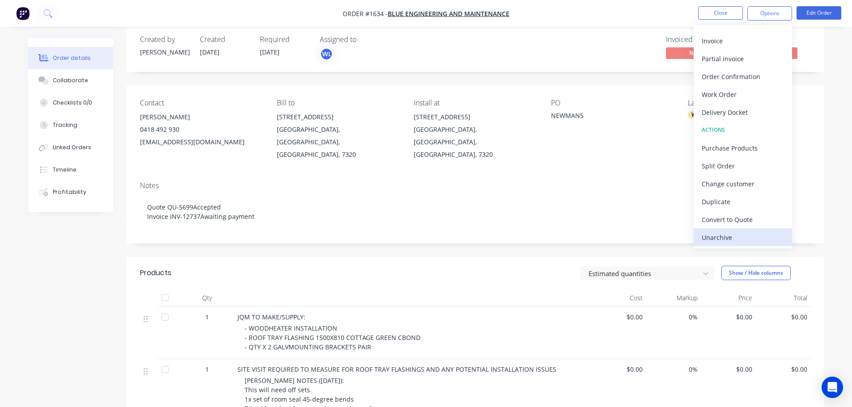
click at [735, 234] on div "Unarchive" at bounding box center [743, 237] width 82 height 13
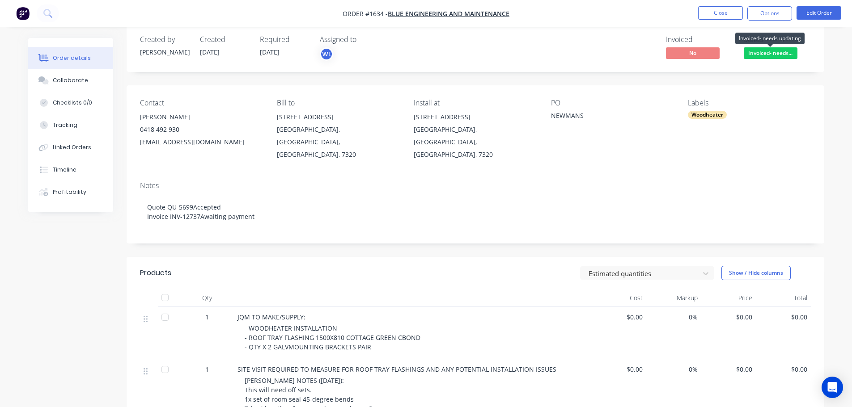
click at [788, 53] on span "Invoiced- needs..." at bounding box center [771, 52] width 54 height 11
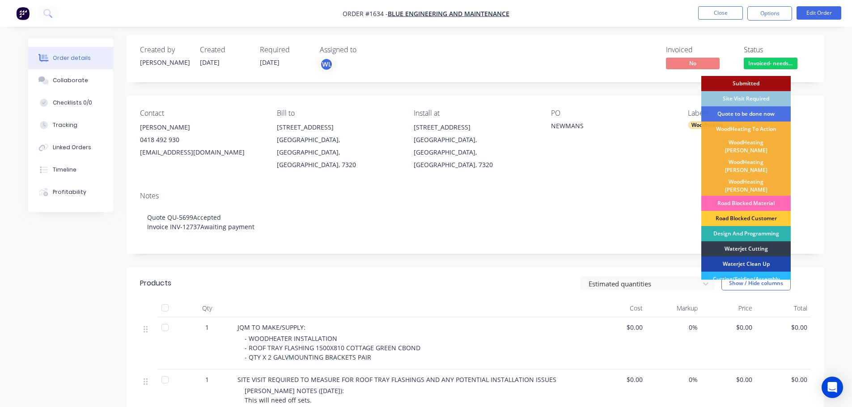
scroll to position [0, 0]
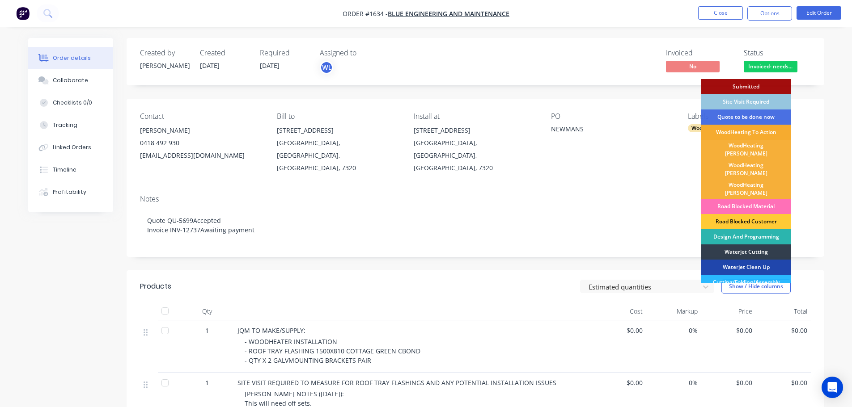
click at [768, 133] on div "WoodHeating To Action" at bounding box center [745, 132] width 89 height 15
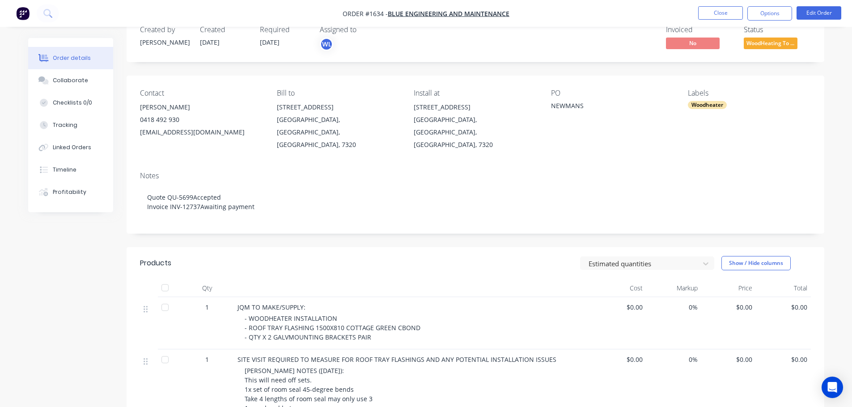
scroll to position [45, 0]
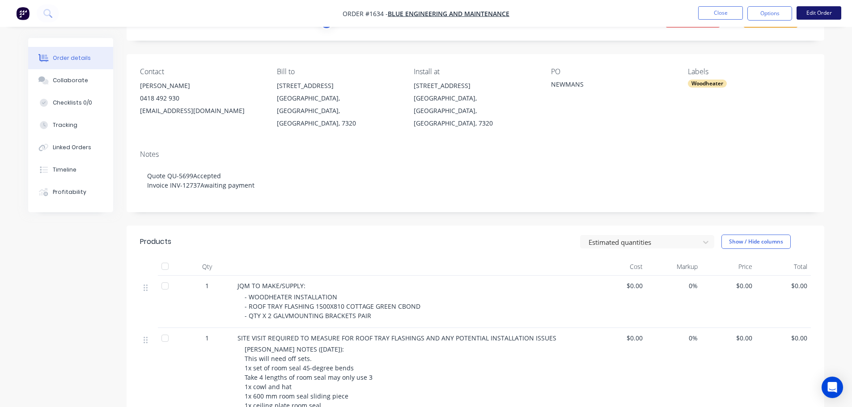
click at [813, 14] on button "Edit Order" at bounding box center [819, 12] width 45 height 13
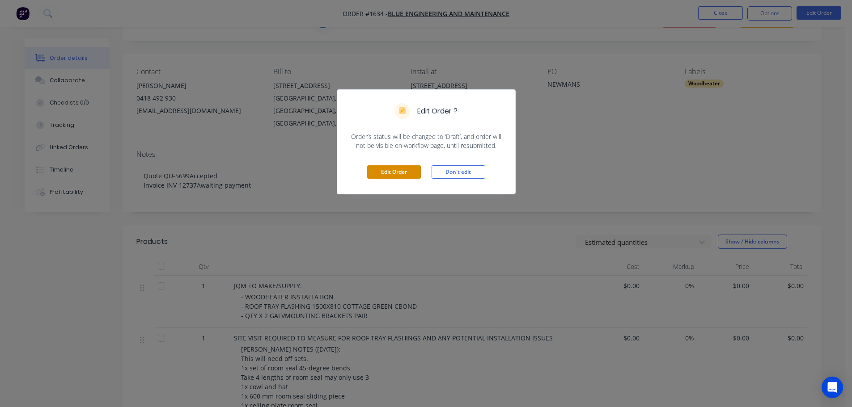
click at [404, 169] on button "Edit Order" at bounding box center [394, 171] width 54 height 13
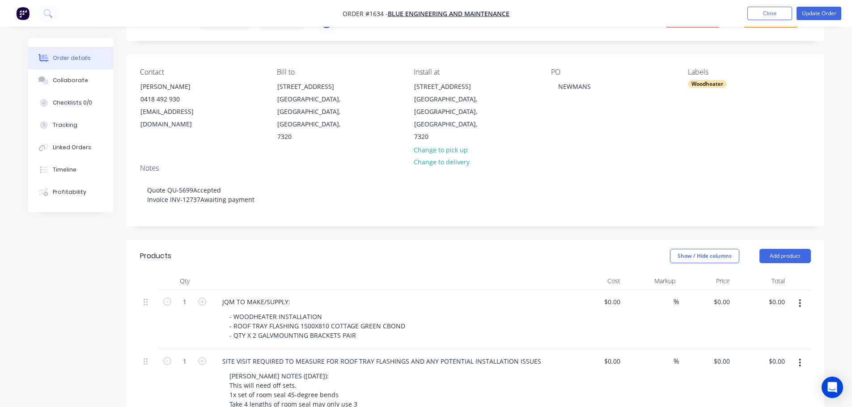
click at [806, 249] on button "Add product" at bounding box center [784, 256] width 51 height 14
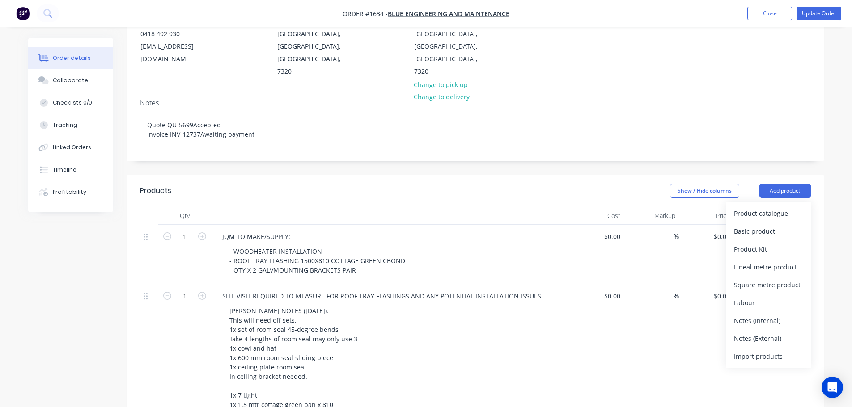
scroll to position [224, 0]
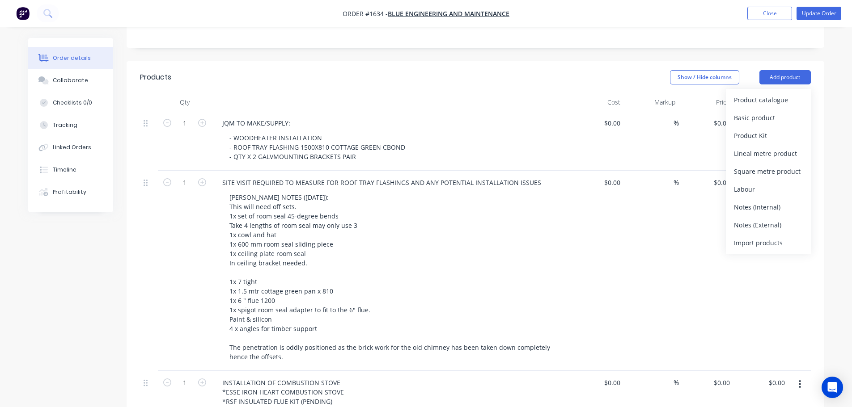
drag, startPoint x: 775, startPoint y: 187, endPoint x: 702, endPoint y: 200, distance: 74.1
click at [775, 201] on div "Notes (Internal)" at bounding box center [768, 207] width 69 height 13
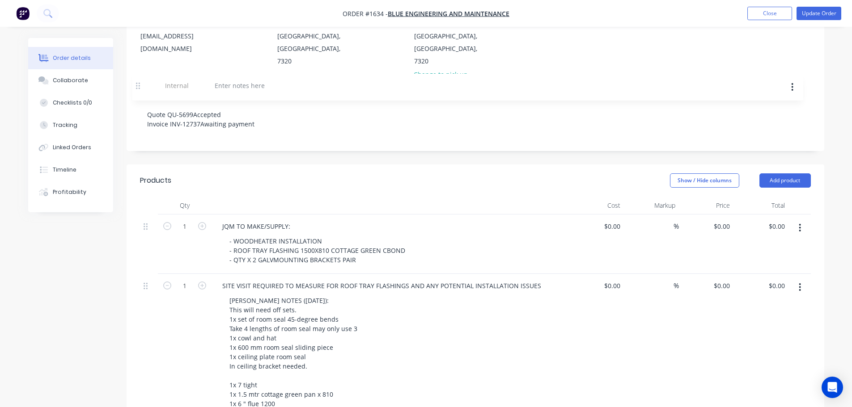
scroll to position [118, 0]
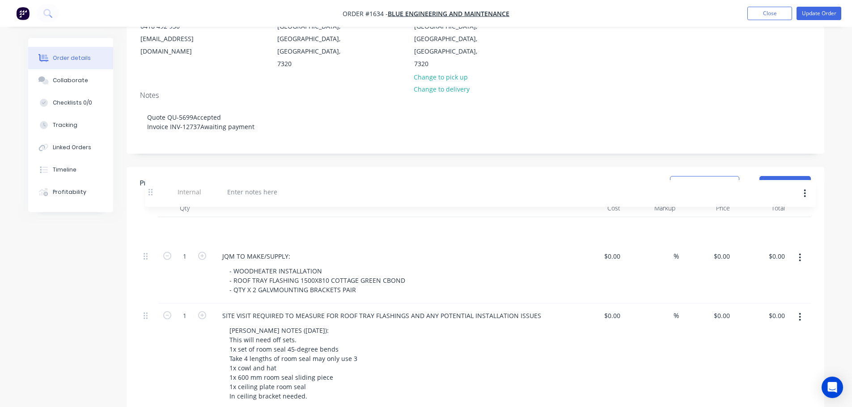
drag, startPoint x: 144, startPoint y: 191, endPoint x: 149, endPoint y: 191, distance: 5.0
click at [260, 223] on div at bounding box center [247, 229] width 64 height 13
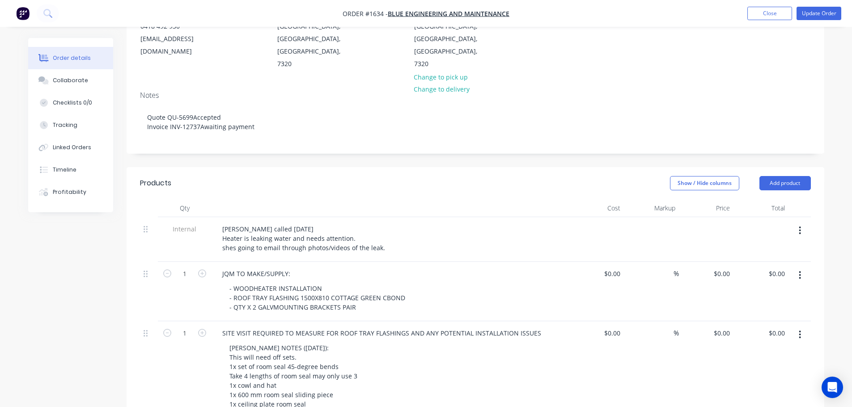
click at [363, 176] on div "Show / Hide columns Add product" at bounding box center [546, 183] width 528 height 14
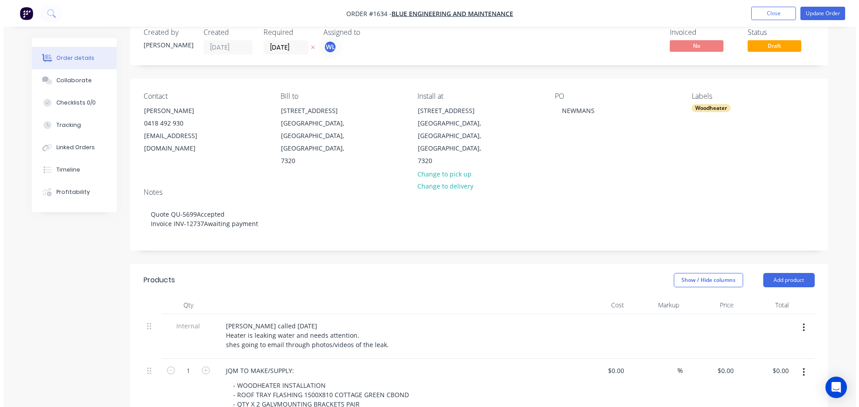
scroll to position [0, 0]
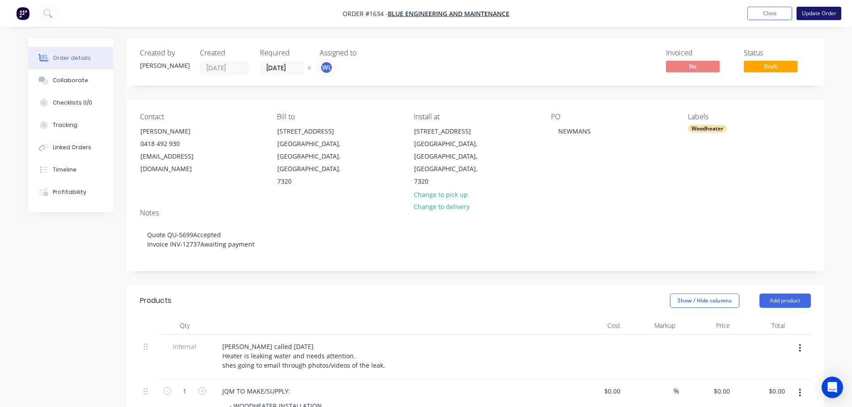
click at [830, 9] on button "Update Order" at bounding box center [819, 13] width 45 height 13
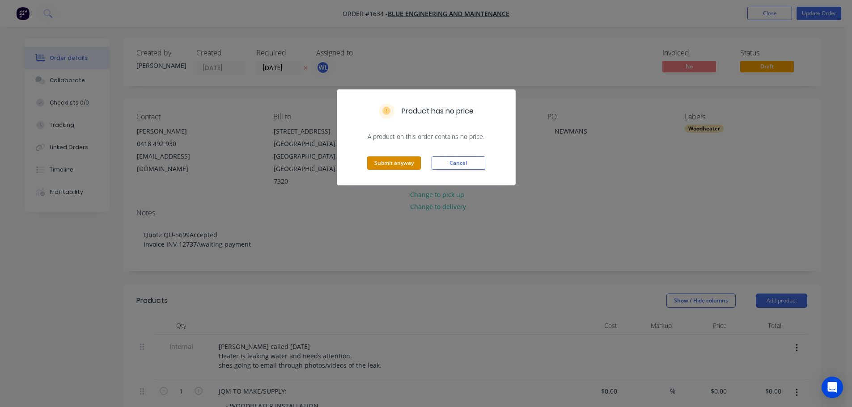
click at [390, 166] on button "Submit anyway" at bounding box center [394, 163] width 54 height 13
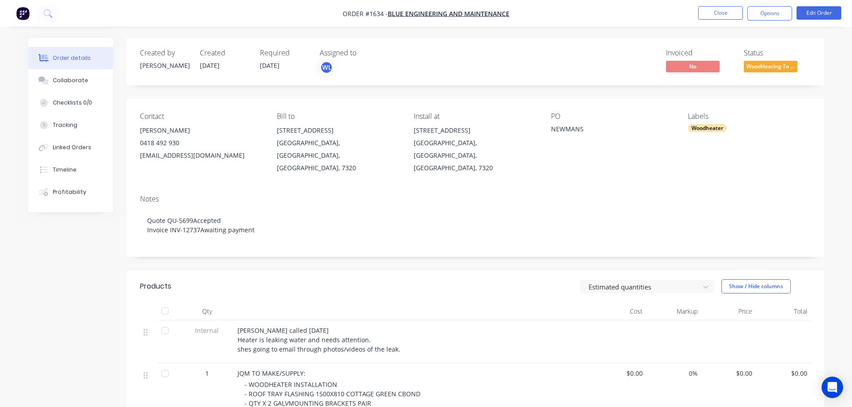
click at [771, 62] on span "WoodHeating To ..." at bounding box center [771, 66] width 54 height 11
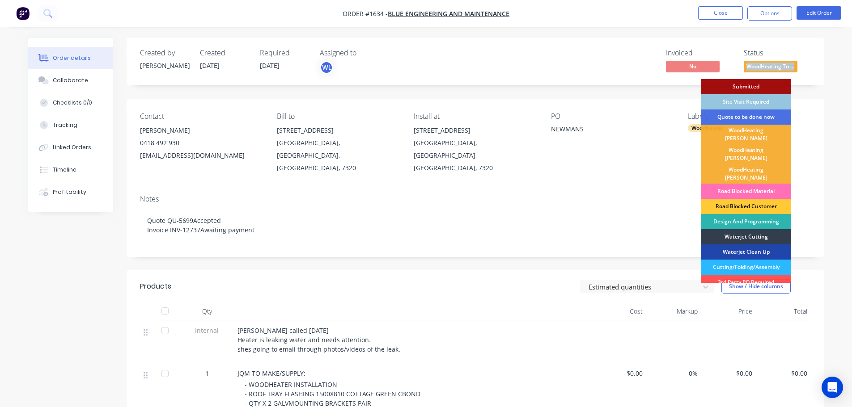
click at [814, 57] on div "Created by [PERSON_NAME] Created [DATE] Required [DATE] Assigned to WL Invoiced…" at bounding box center [476, 61] width 698 height 47
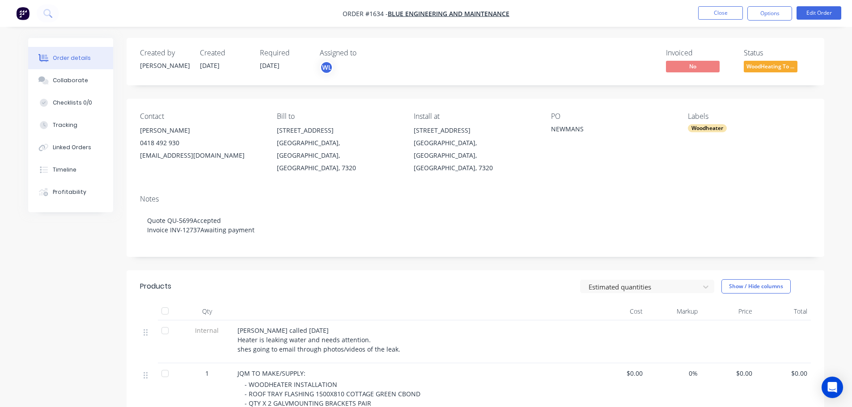
click at [770, 20] on nav "Order #1634 - Blue Engineering and Maintenance Close Options Edit Order" at bounding box center [426, 13] width 852 height 27
click at [770, 14] on button "Options" at bounding box center [769, 13] width 45 height 14
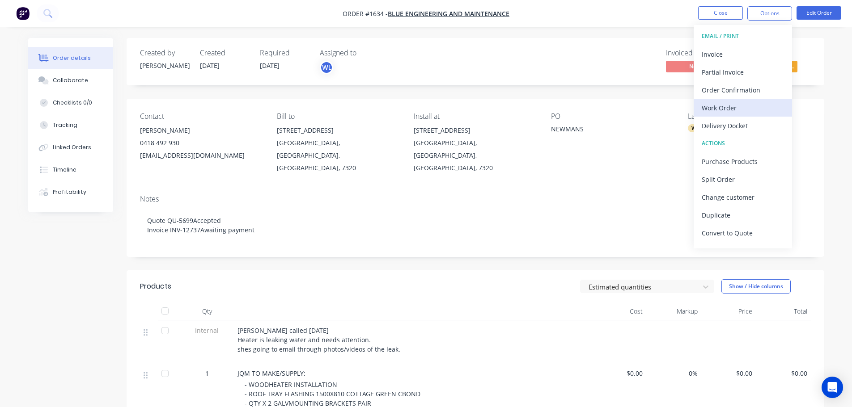
click at [742, 108] on div "Work Order" at bounding box center [743, 108] width 82 height 13
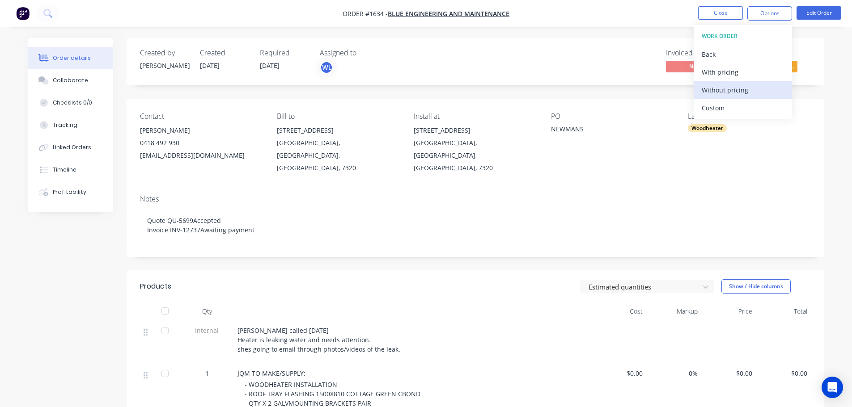
click at [753, 89] on div "Without pricing" at bounding box center [743, 90] width 82 height 13
drag, startPoint x: 21, startPoint y: 294, endPoint x: 378, endPoint y: 190, distance: 371.7
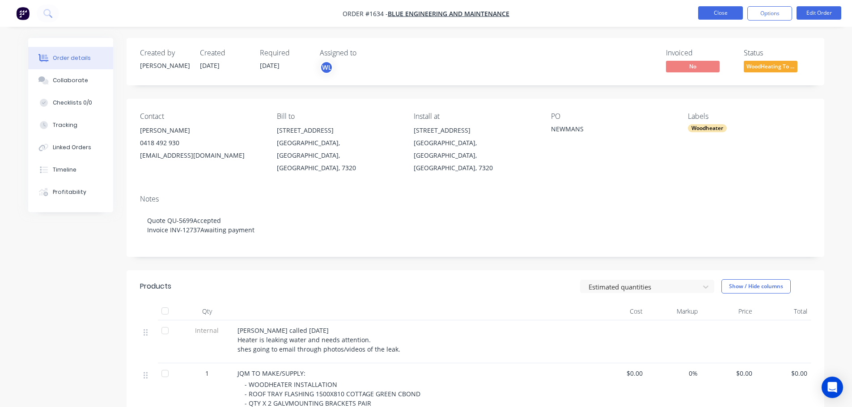
click at [719, 14] on button "Close" at bounding box center [720, 12] width 45 height 13
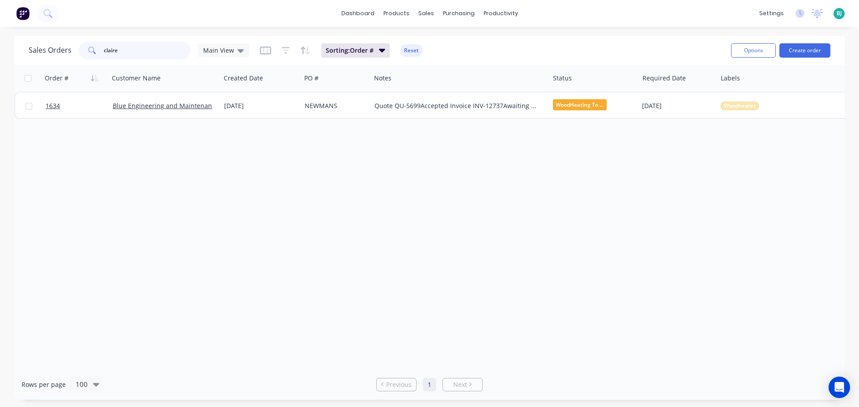
drag, startPoint x: 122, startPoint y: 51, endPoint x: 105, endPoint y: 51, distance: 17.0
click at [105, 51] on input "claire" at bounding box center [147, 51] width 87 height 18
type input "c"
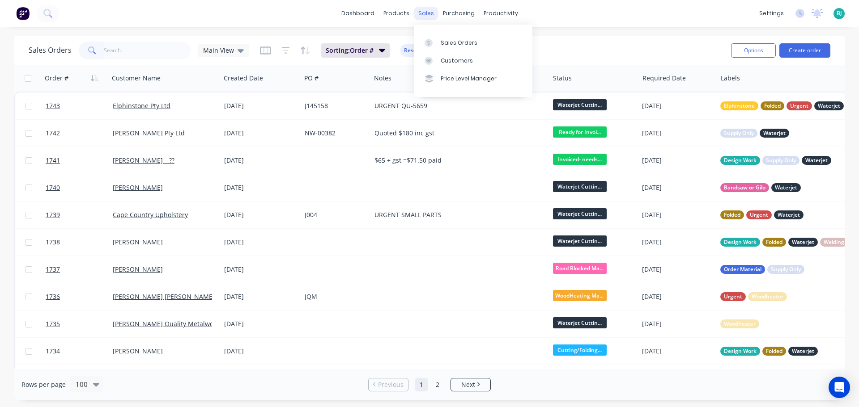
click at [429, 11] on div "sales" at bounding box center [426, 13] width 25 height 13
click at [450, 38] on link "Sales Orders" at bounding box center [473, 43] width 119 height 18
click at [441, 63] on div "Customers" at bounding box center [457, 61] width 32 height 8
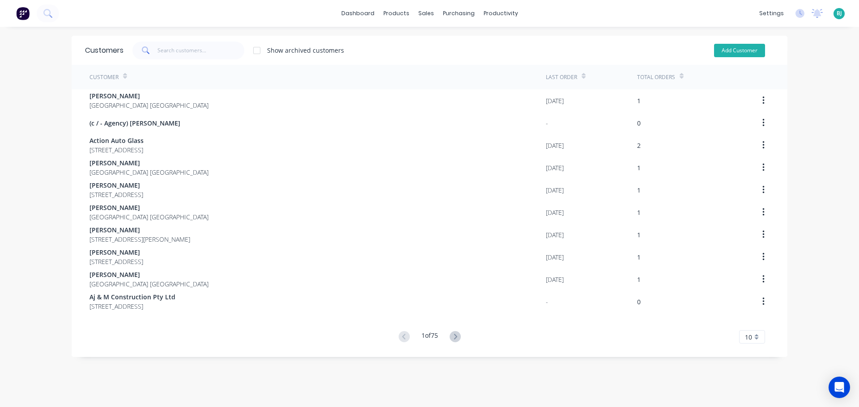
click at [725, 50] on button "Add Customer" at bounding box center [739, 50] width 51 height 13
select select "AU"
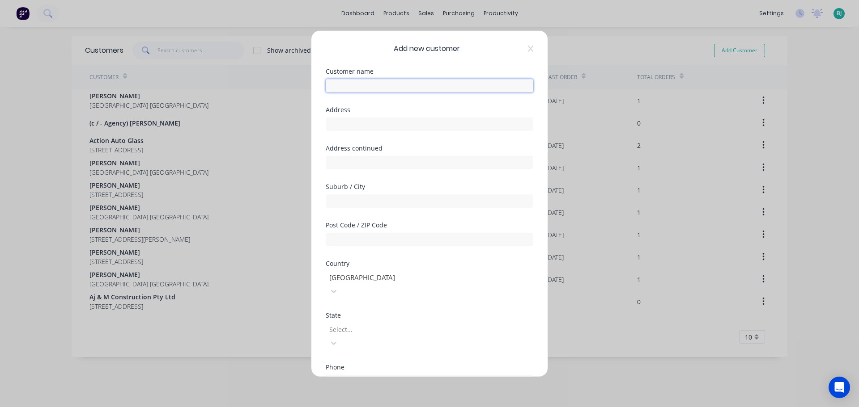
click at [358, 87] on input "text" at bounding box center [430, 85] width 208 height 13
type input "[PERSON_NAME] _"
click at [375, 121] on input "text" at bounding box center [430, 123] width 208 height 13
drag, startPoint x: 435, startPoint y: 119, endPoint x: 382, endPoint y: 135, distance: 54.5
click at [382, 134] on div "Address [STREET_ADDRESS]" at bounding box center [430, 125] width 208 height 38
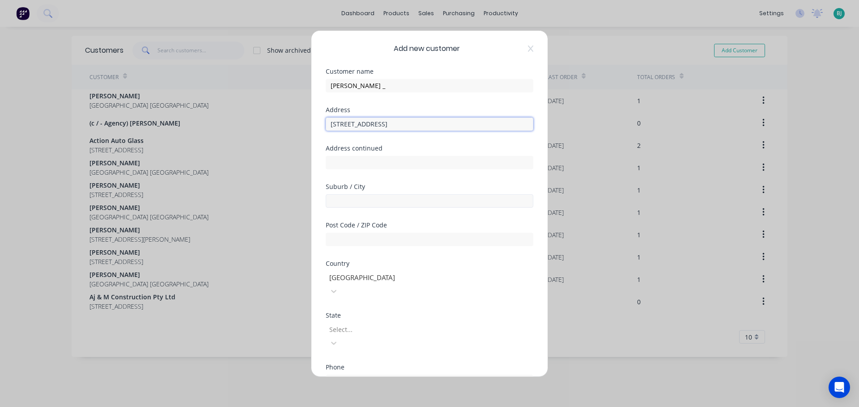
type input "[STREET_ADDRESS]"
click at [391, 200] on input "text" at bounding box center [430, 200] width 208 height 13
type input "Parklands"
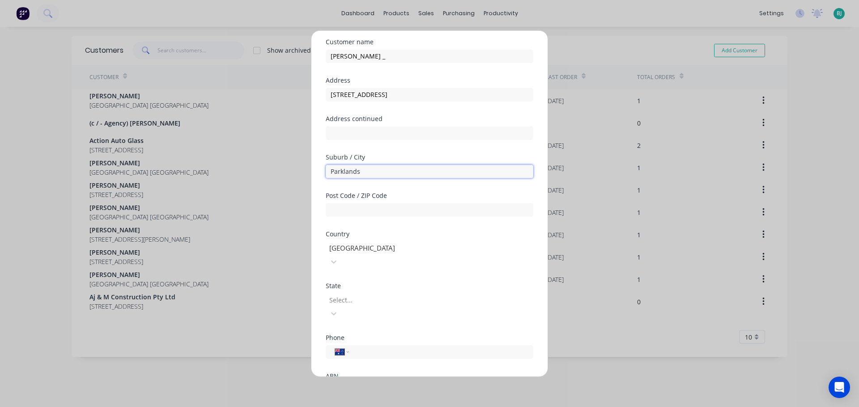
scroll to position [45, 0]
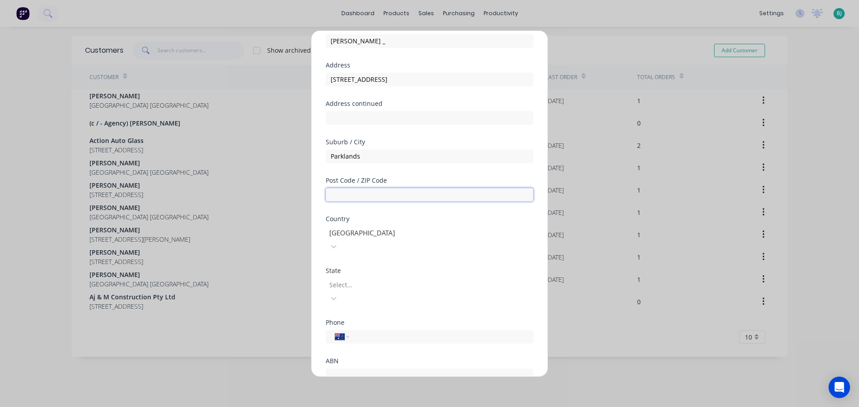
click at [382, 199] on input "text" at bounding box center [430, 194] width 208 height 13
type input "7320"
type input "[PHONE_NUMBER]"
type input "7320"
click at [396, 280] on div at bounding box center [392, 285] width 129 height 11
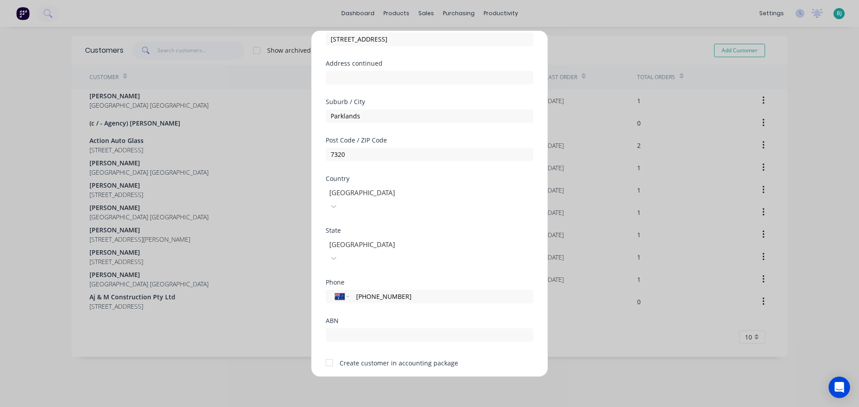
scroll to position [90, 0]
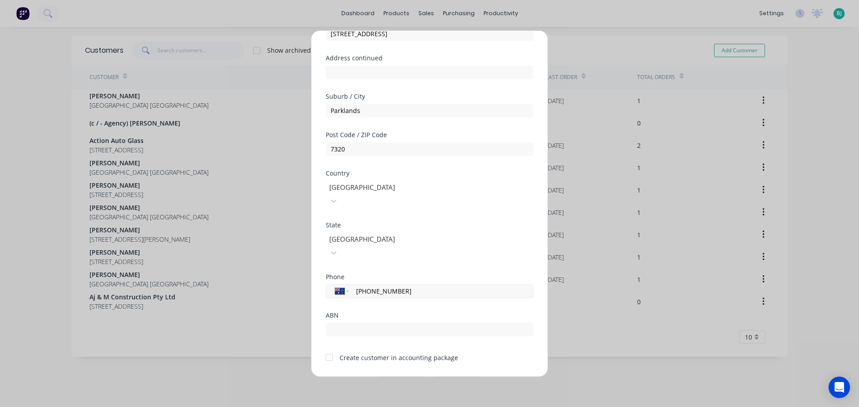
drag, startPoint x: 417, startPoint y: 266, endPoint x: 353, endPoint y: 265, distance: 64.4
click at [353, 284] on div "International [GEOGRAPHIC_DATA] [GEOGRAPHIC_DATA] [GEOGRAPHIC_DATA] [GEOGRAPHIC…" at bounding box center [430, 290] width 208 height 13
type input "0415 946 845"
click at [400, 377] on button "Save" at bounding box center [401, 384] width 49 height 14
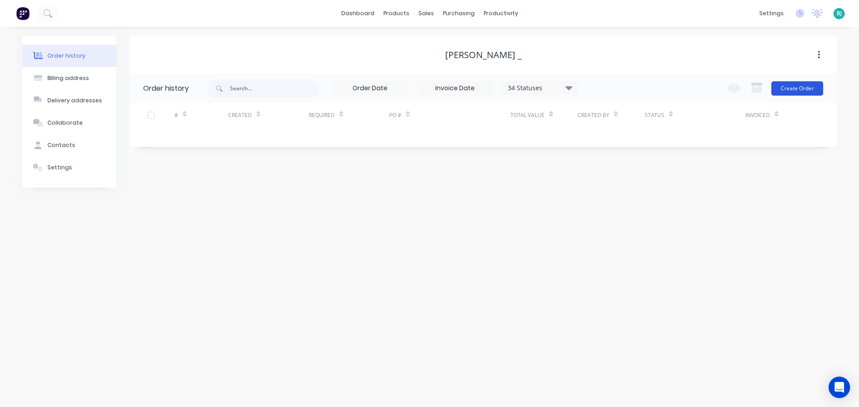
click at [802, 91] on button "Create Order" at bounding box center [797, 88] width 52 height 14
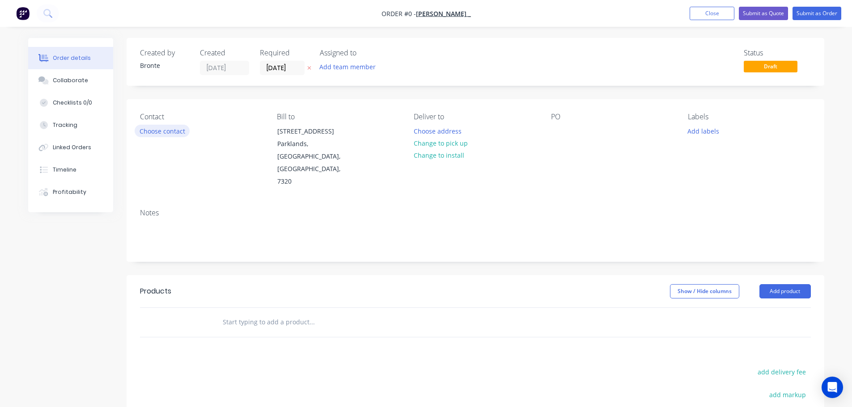
click at [167, 131] on button "Choose contact" at bounding box center [162, 131] width 55 height 12
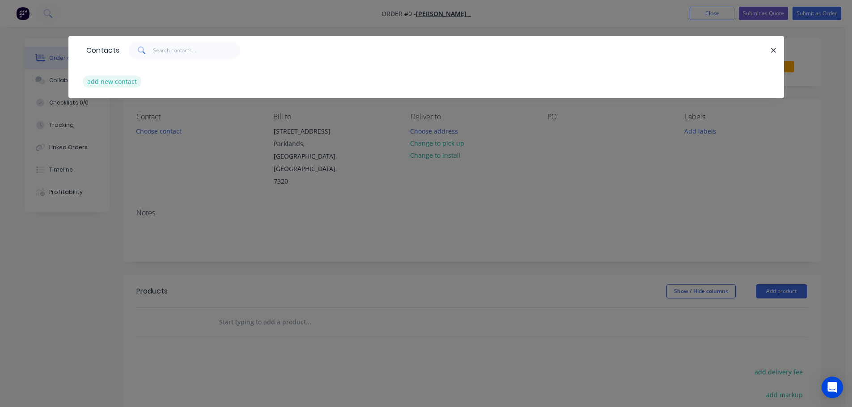
click at [111, 84] on button "add new contact" at bounding box center [112, 82] width 59 height 12
select select "AU"
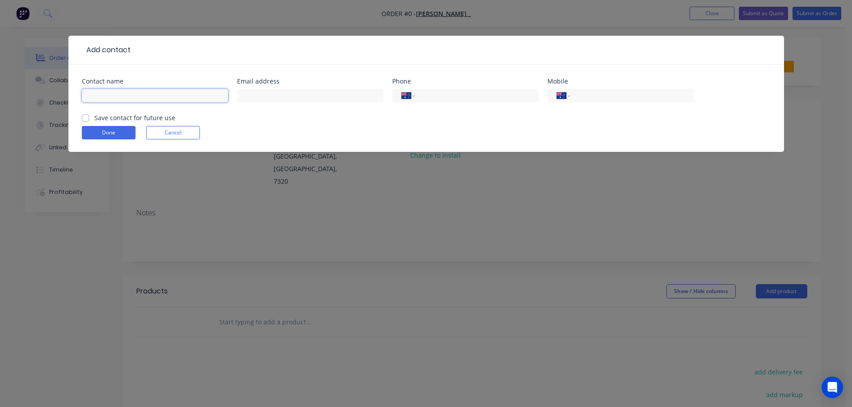
click at [156, 89] on div at bounding box center [155, 100] width 146 height 26
type input "[PERSON_NAME]"
type input "0415 946 845"
click at [115, 132] on button "Done" at bounding box center [109, 132] width 54 height 13
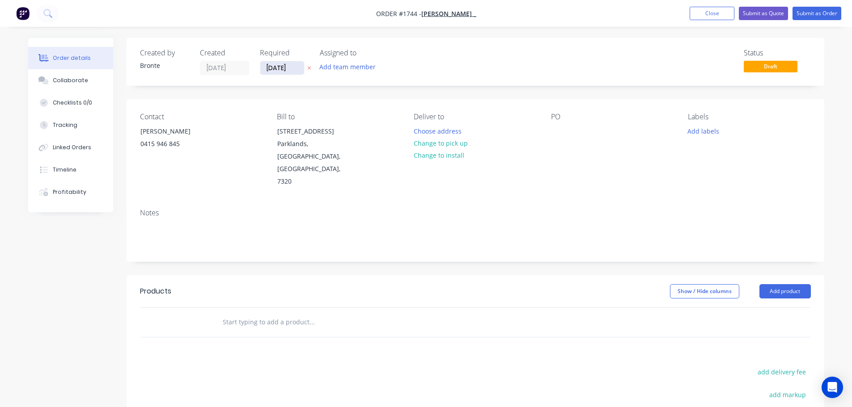
click at [295, 63] on input "[DATE]" at bounding box center [282, 67] width 44 height 13
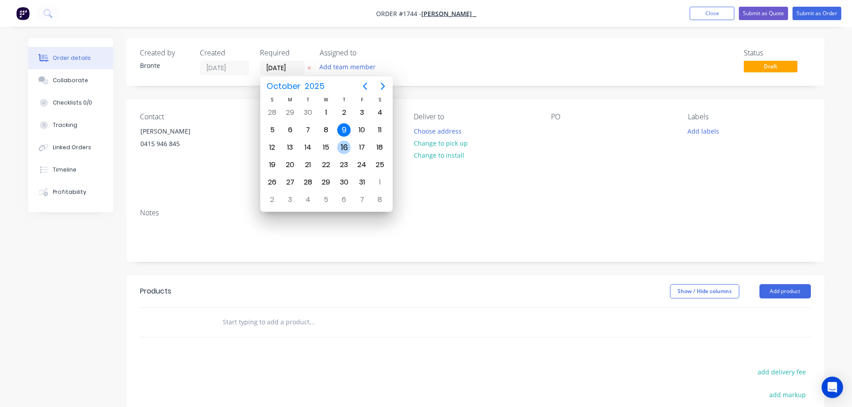
click at [342, 150] on div "16" at bounding box center [343, 147] width 13 height 13
type input "[DATE]"
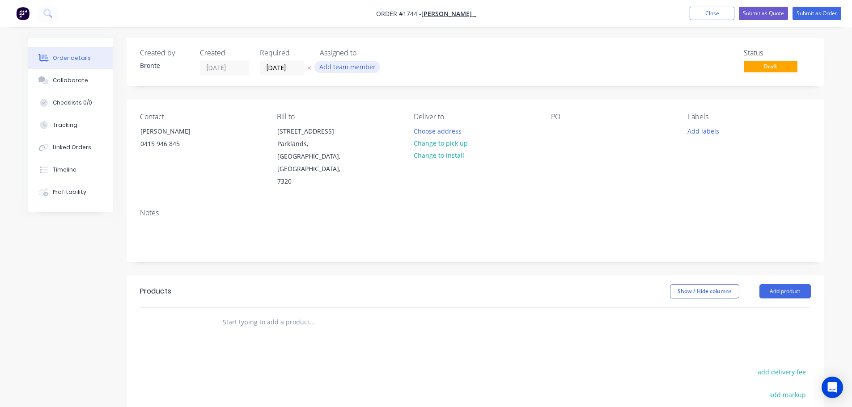
click at [335, 67] on button "Add team member" at bounding box center [347, 67] width 66 height 12
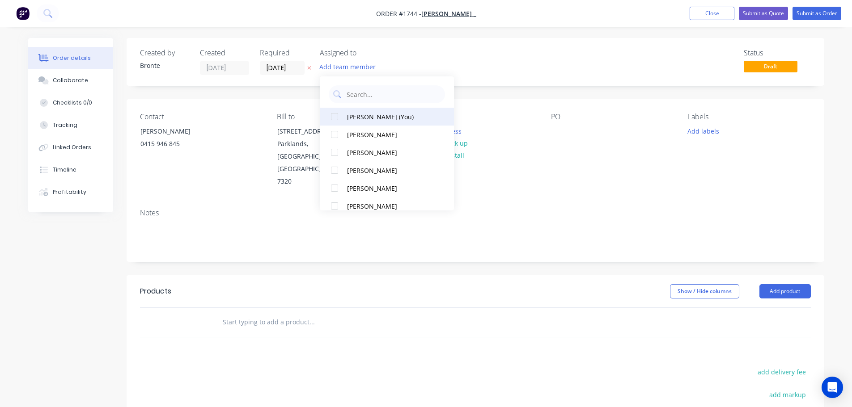
click at [331, 116] on div at bounding box center [335, 117] width 18 height 18
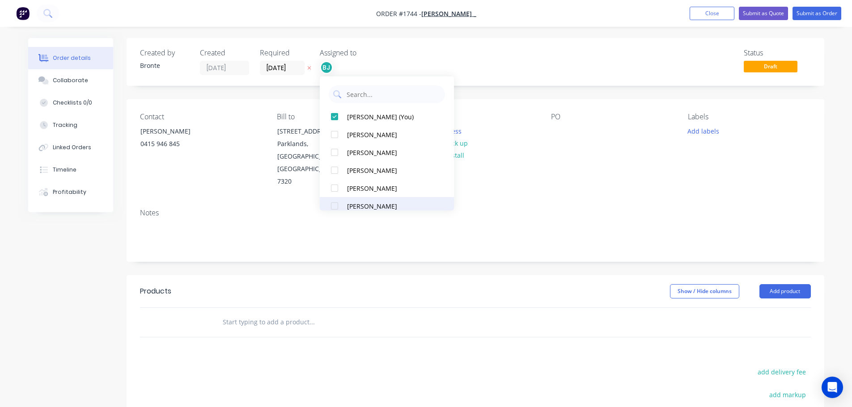
click at [337, 206] on div at bounding box center [335, 206] width 18 height 18
click at [528, 72] on div "Status Draft" at bounding box center [610, 62] width 402 height 26
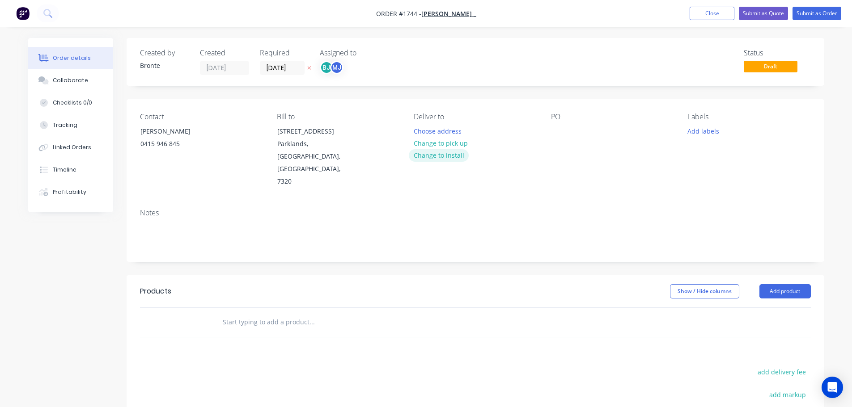
click at [461, 158] on button "Change to install" at bounding box center [439, 155] width 60 height 12
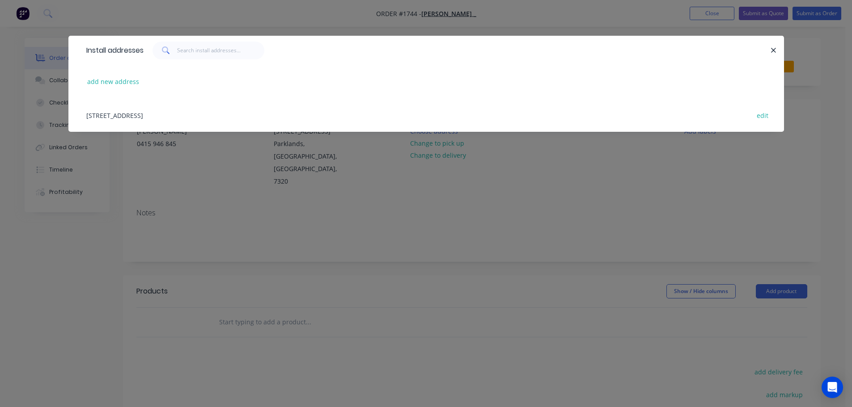
drag, startPoint x: 199, startPoint y: 116, endPoint x: 655, endPoint y: 161, distance: 458.0
click at [200, 116] on div "[STREET_ADDRESS] edit" at bounding box center [426, 115] width 689 height 34
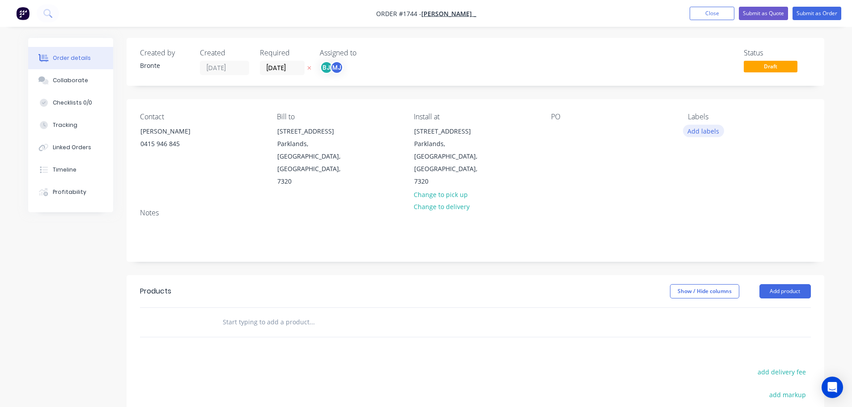
drag, startPoint x: 714, startPoint y: 130, endPoint x: 707, endPoint y: 137, distance: 10.1
click at [714, 129] on button "Add labels" at bounding box center [703, 131] width 41 height 12
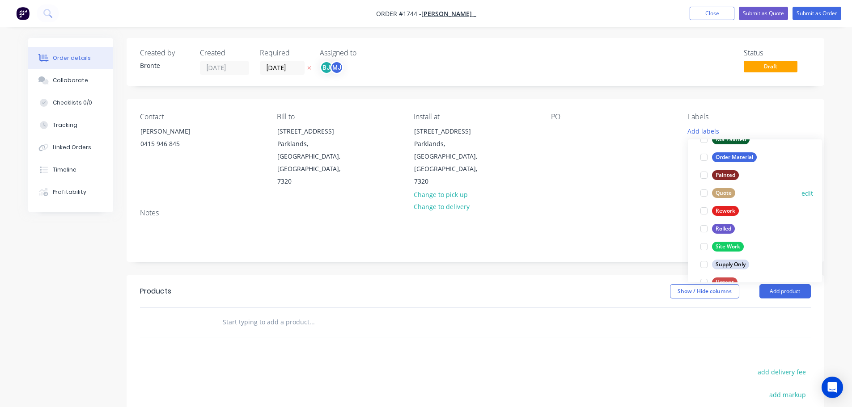
click at [705, 195] on div at bounding box center [704, 193] width 18 height 18
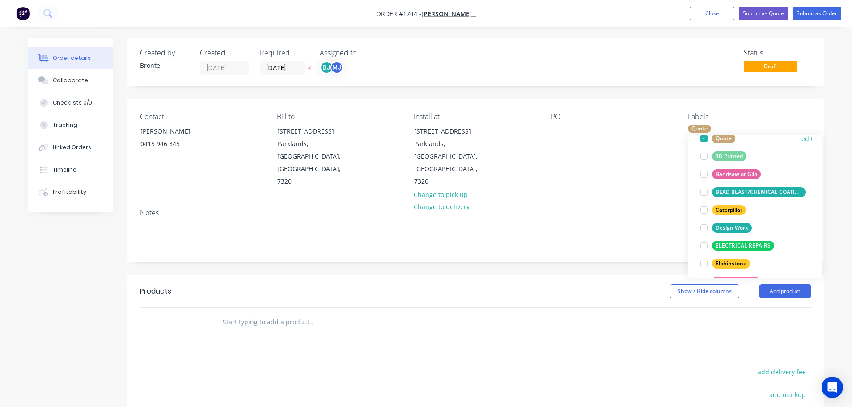
scroll to position [89, 0]
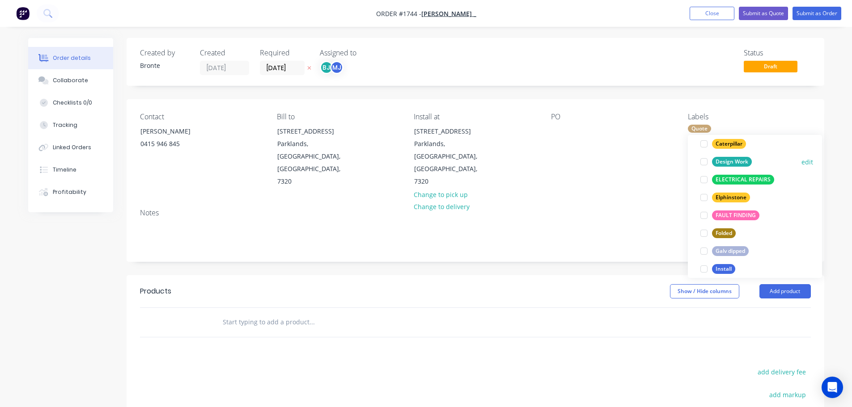
click at [703, 165] on div at bounding box center [704, 162] width 18 height 18
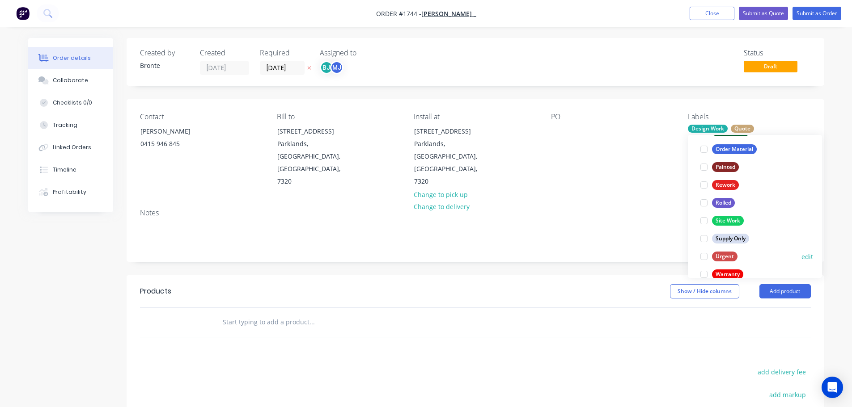
scroll to position [429, 0]
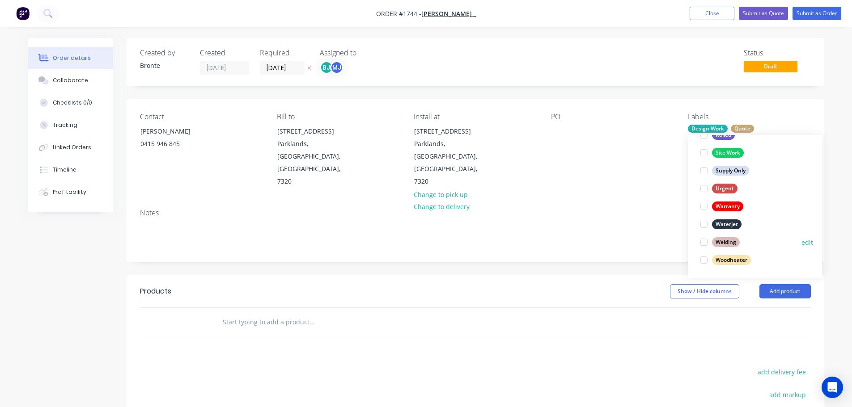
click at [700, 245] on div at bounding box center [704, 242] width 18 height 18
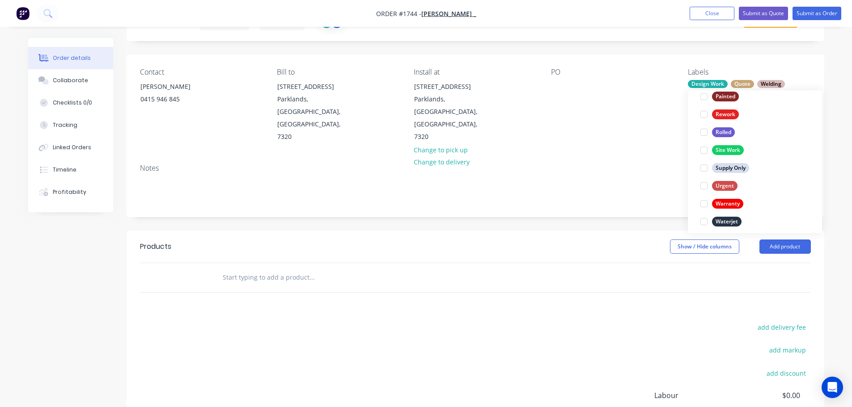
scroll to position [385, 0]
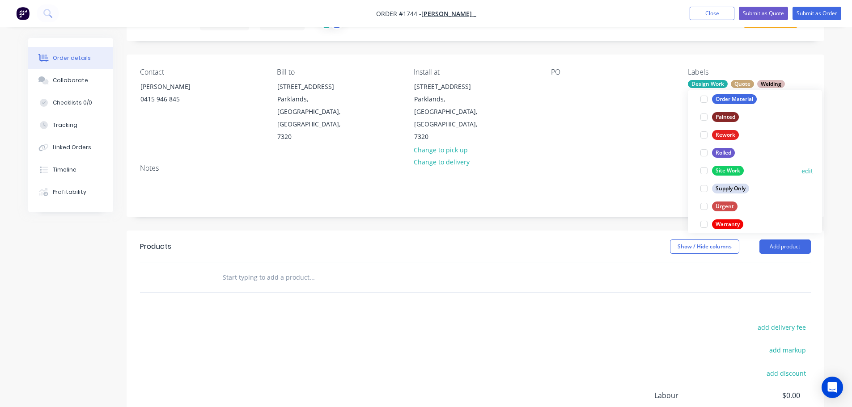
click at [704, 171] on div at bounding box center [704, 171] width 18 height 18
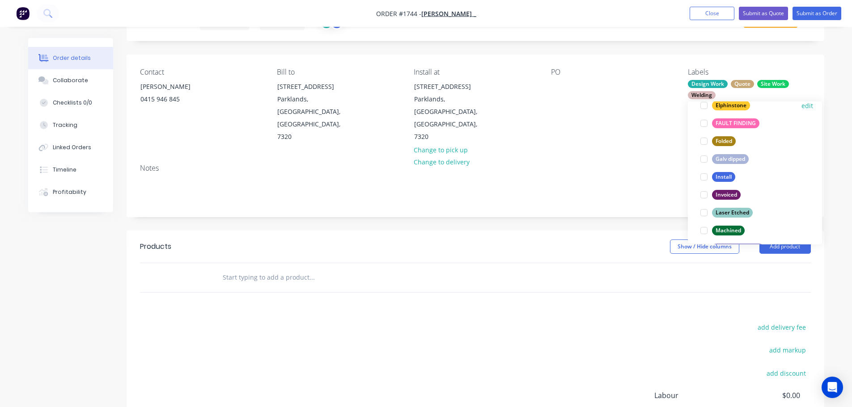
scroll to position [250, 0]
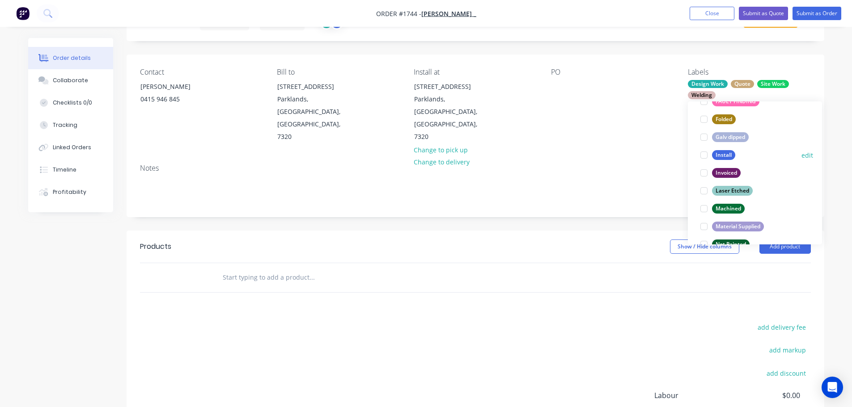
click at [705, 153] on div at bounding box center [704, 155] width 18 height 18
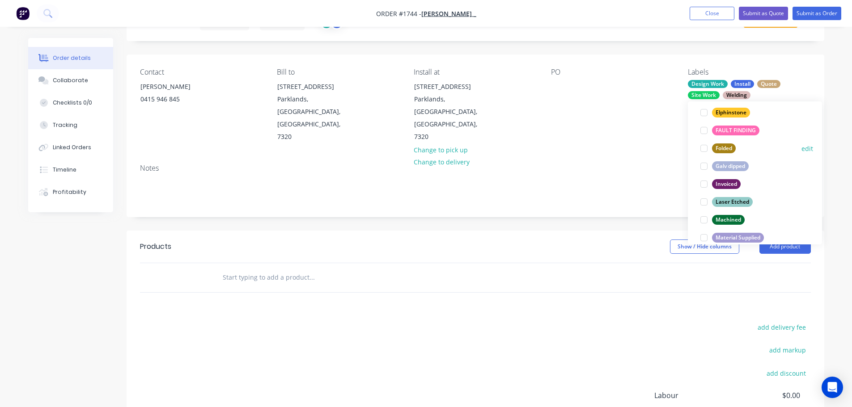
scroll to position [259, 0]
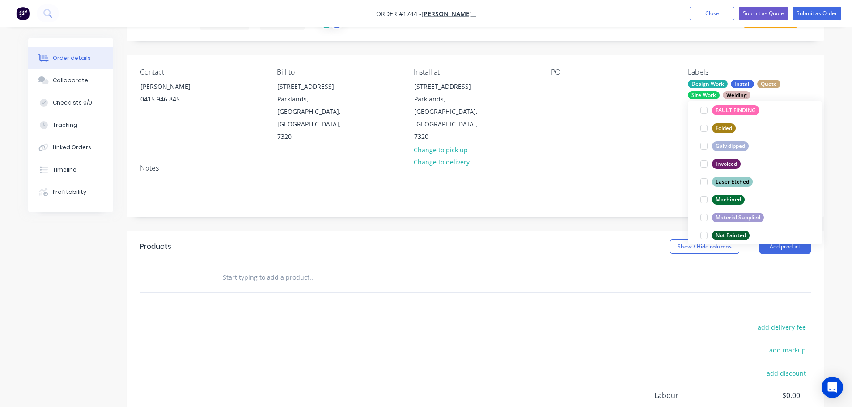
click at [810, 77] on div "Labels Design Work Install Quote Site Work Welding" at bounding box center [749, 106] width 123 height 76
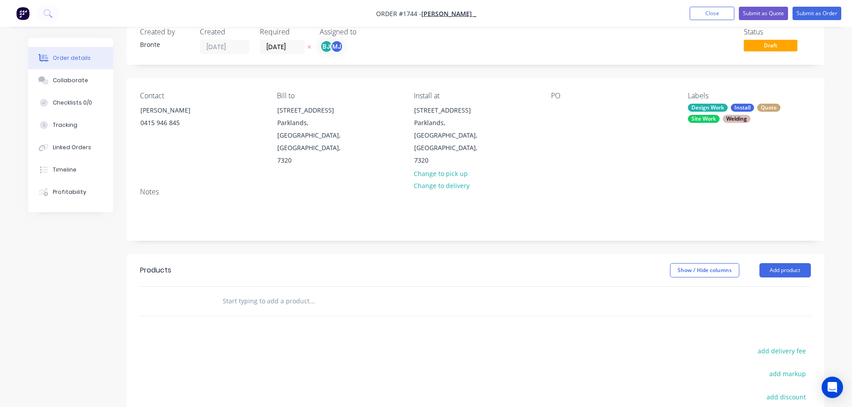
scroll to position [0, 0]
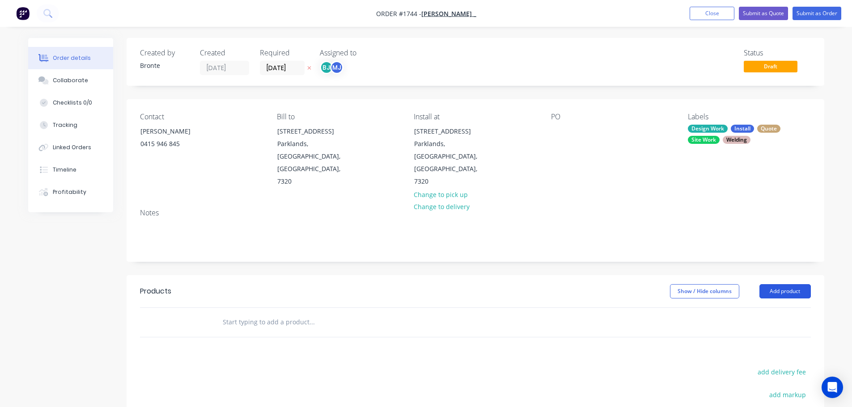
click at [791, 284] on button "Add product" at bounding box center [784, 291] width 51 height 14
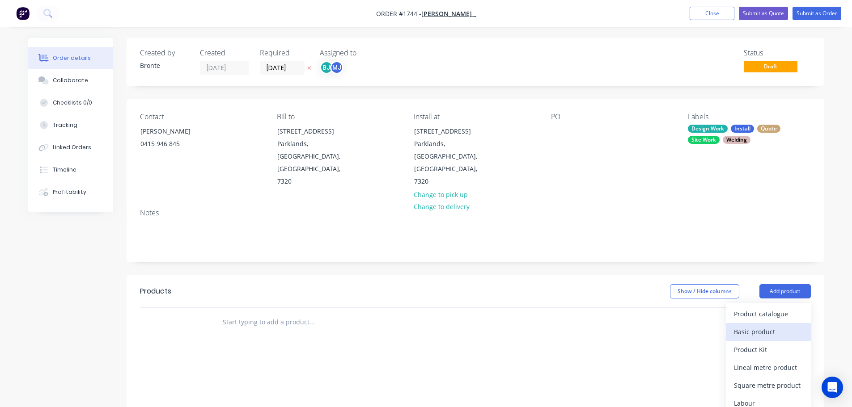
click at [776, 326] on div "Basic product" at bounding box center [768, 332] width 69 height 13
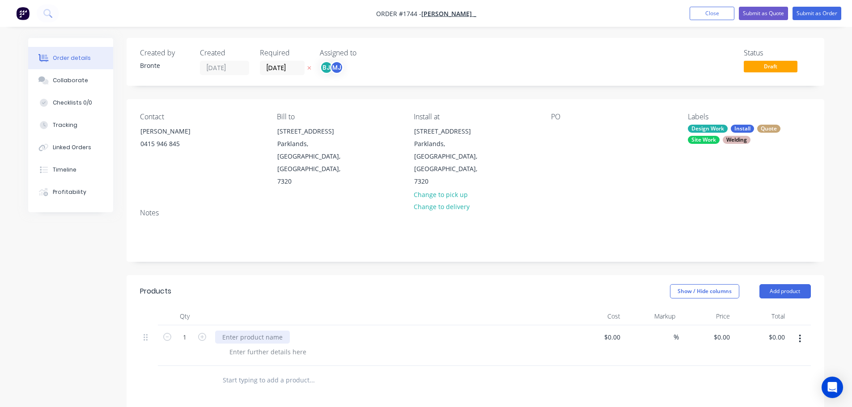
click at [276, 331] on div at bounding box center [252, 337] width 75 height 13
click at [279, 346] on div at bounding box center [267, 352] width 91 height 13
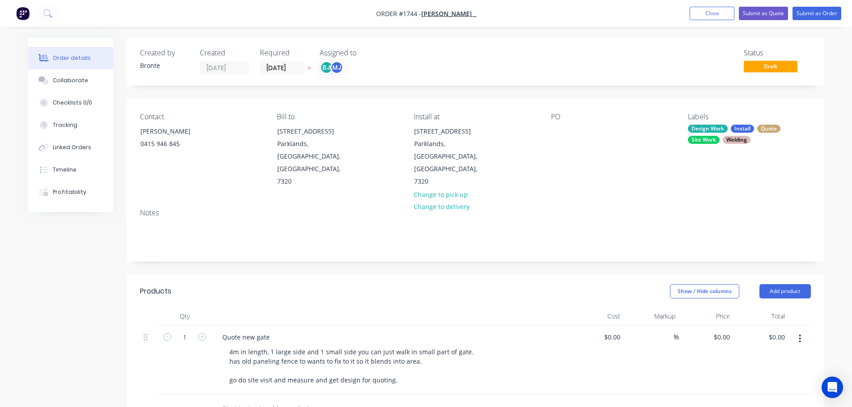
click at [365, 284] on div "Show / Hide columns Add product" at bounding box center [546, 291] width 528 height 14
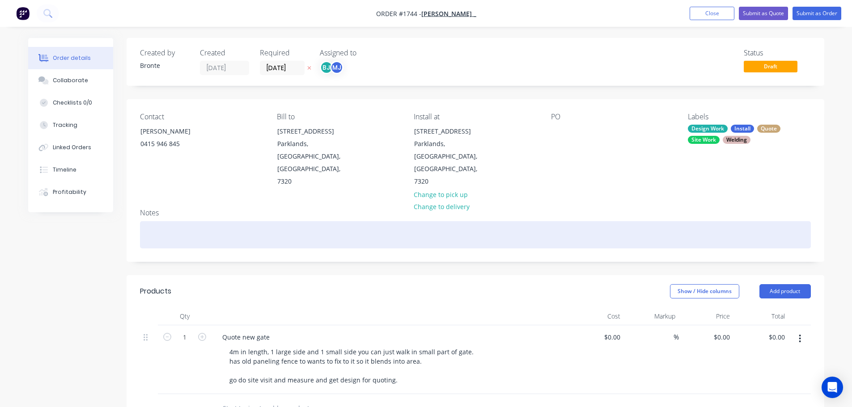
click at [153, 221] on div at bounding box center [475, 234] width 671 height 27
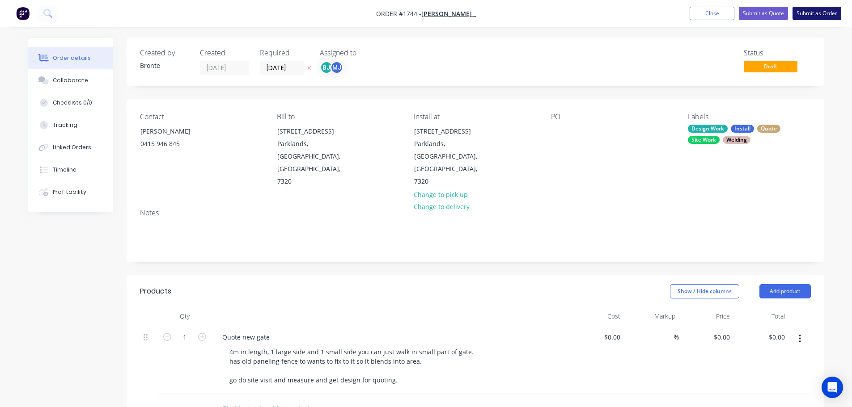
click at [816, 13] on button "Submit as Order" at bounding box center [817, 13] width 49 height 13
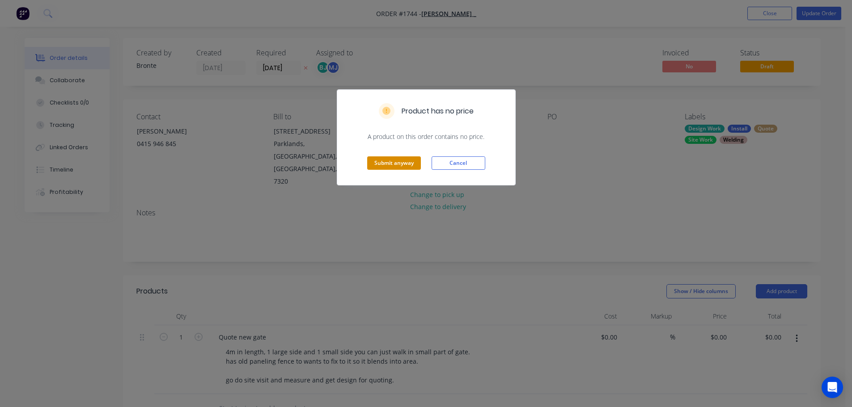
click at [399, 165] on button "Submit anyway" at bounding box center [394, 163] width 54 height 13
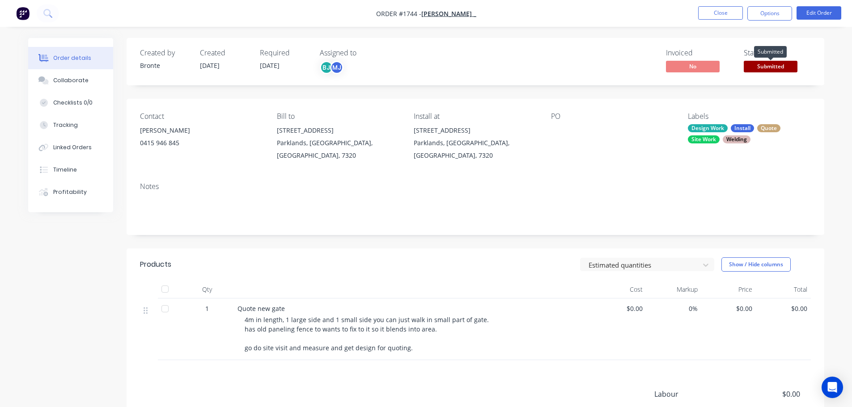
click at [767, 69] on span "Submitted" at bounding box center [771, 66] width 54 height 11
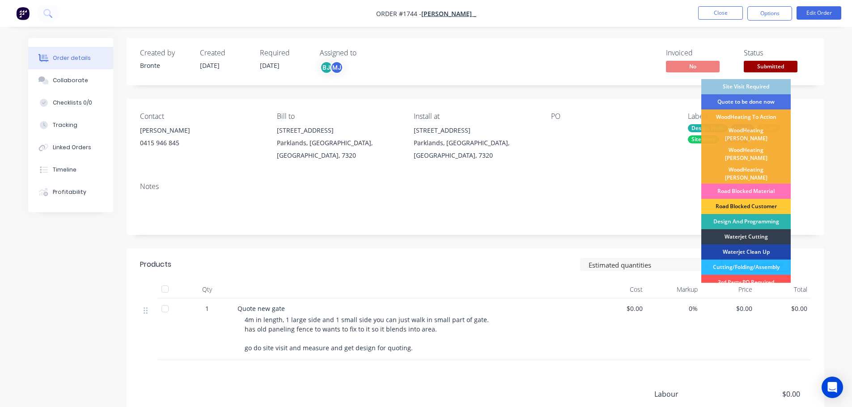
click at [761, 89] on div "Site Visit Required" at bounding box center [745, 86] width 89 height 15
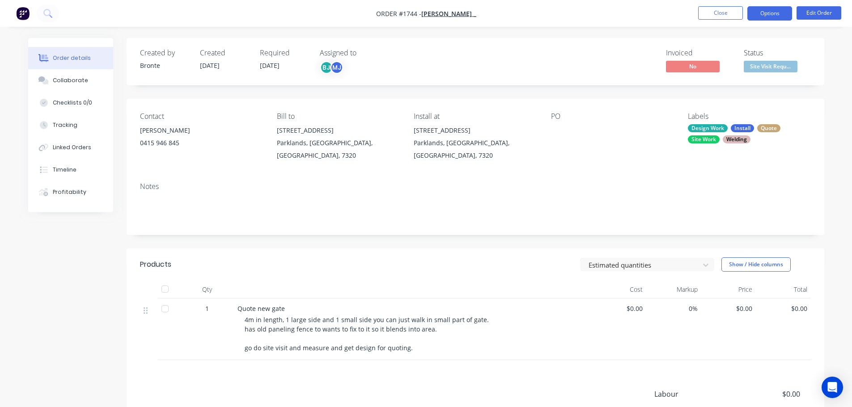
click at [773, 10] on button "Options" at bounding box center [769, 13] width 45 height 14
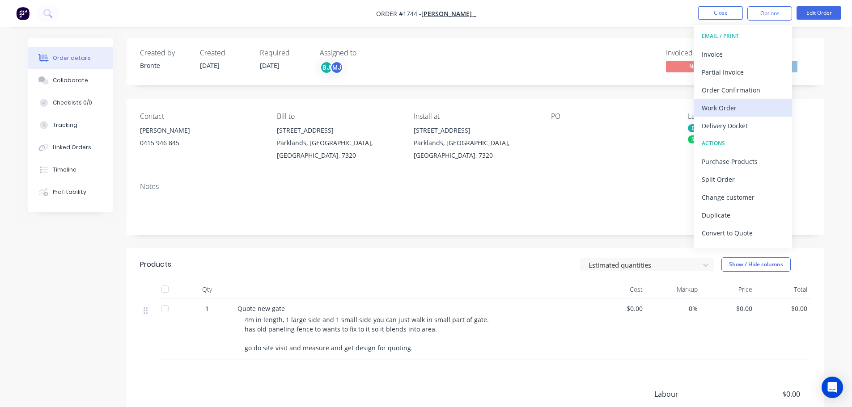
click at [730, 110] on div "Work Order" at bounding box center [743, 108] width 82 height 13
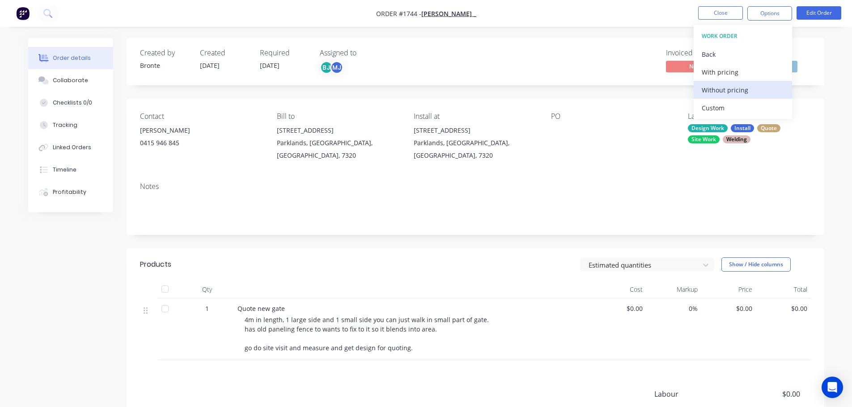
click at [737, 88] on div "Without pricing" at bounding box center [743, 90] width 82 height 13
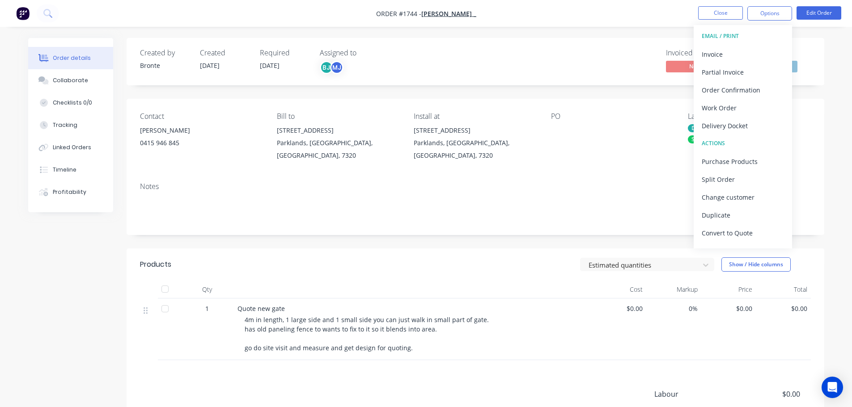
drag, startPoint x: 80, startPoint y: 283, endPoint x: 135, endPoint y: 285, distance: 55.5
click at [80, 283] on div "Created by Bronte Created [DATE] Required [DATE] Assigned to BJ MJ Invoiced No …" at bounding box center [426, 279] width 796 height 482
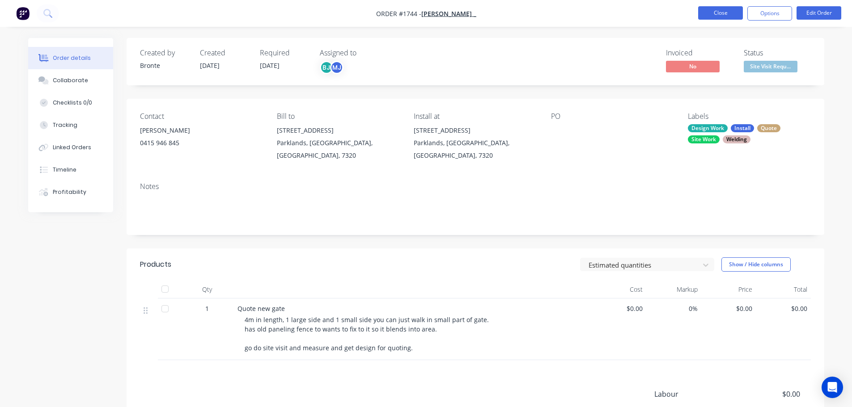
click at [725, 13] on button "Close" at bounding box center [720, 12] width 45 height 13
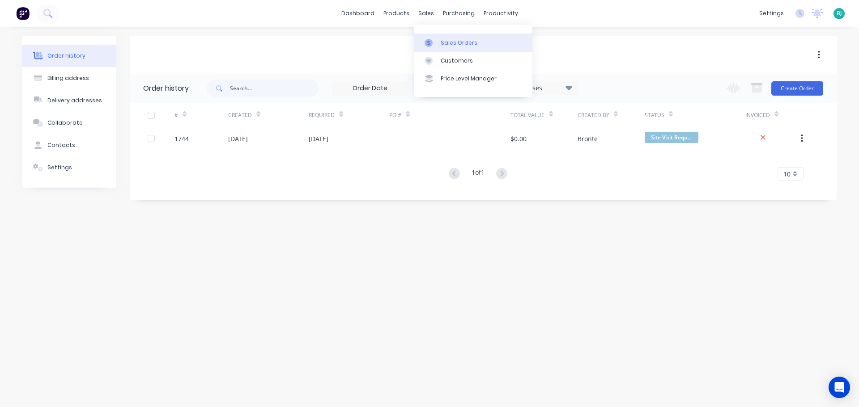
click at [444, 46] on div "Sales Orders" at bounding box center [459, 43] width 37 height 8
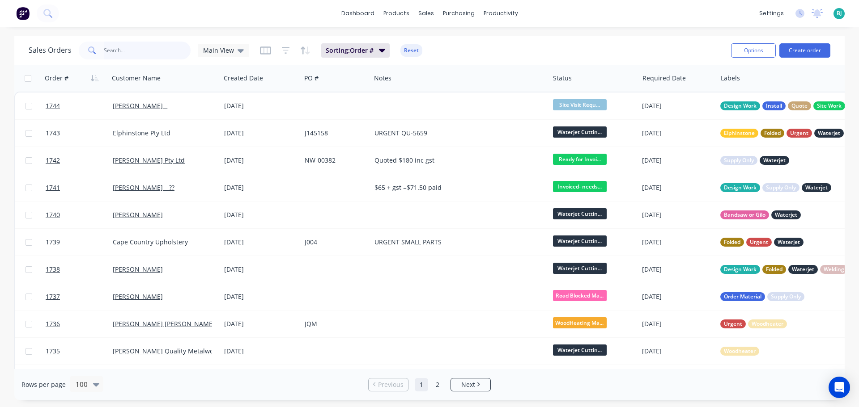
click at [162, 47] on input "text" at bounding box center [147, 51] width 87 height 18
type input "1634"
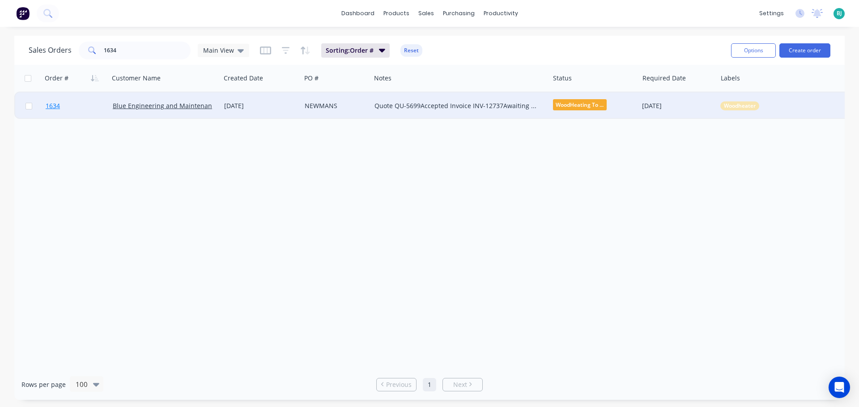
click at [95, 106] on link "1634" at bounding box center [79, 106] width 67 height 27
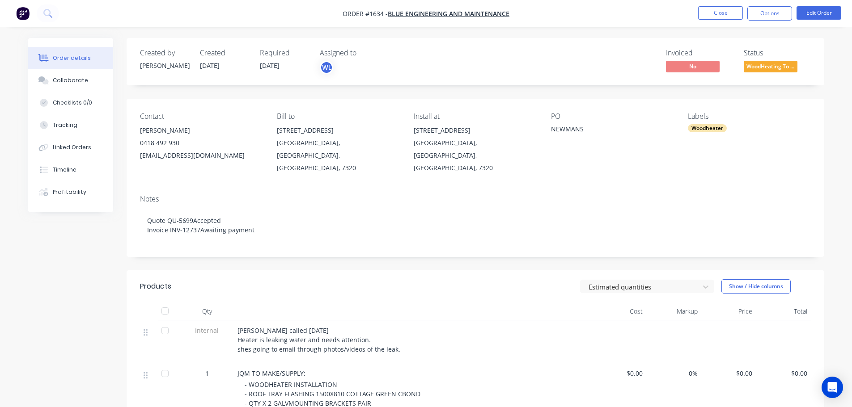
click at [75, 80] on div "Collaborate" at bounding box center [70, 80] width 35 height 8
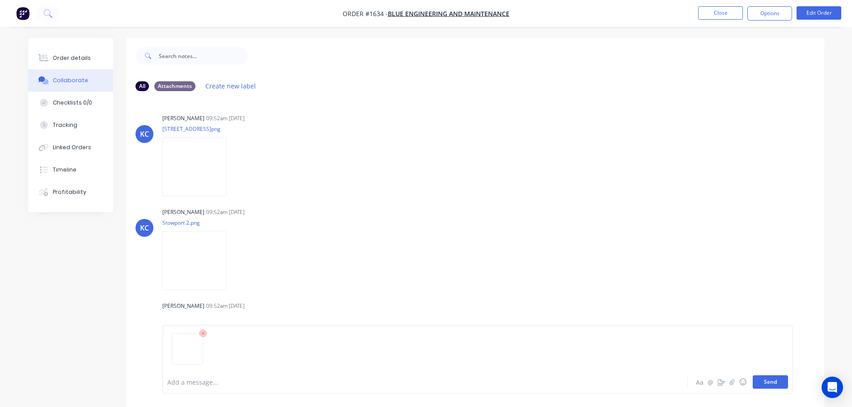
click at [777, 381] on button "Send" at bounding box center [770, 382] width 35 height 13
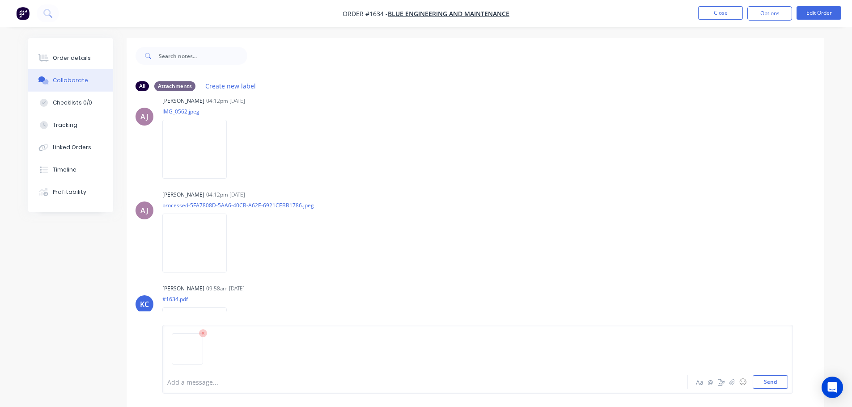
drag, startPoint x: 779, startPoint y: 383, endPoint x: 816, endPoint y: 360, distance: 44.0
click at [780, 382] on button "Send" at bounding box center [770, 382] width 35 height 13
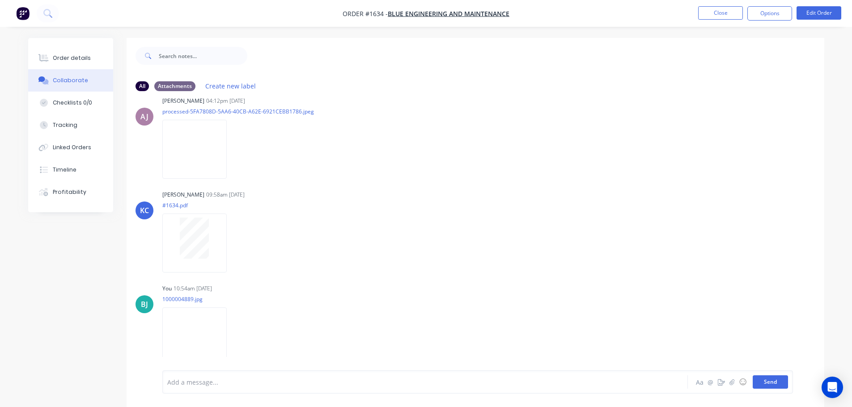
click at [773, 383] on button "Send" at bounding box center [770, 382] width 35 height 13
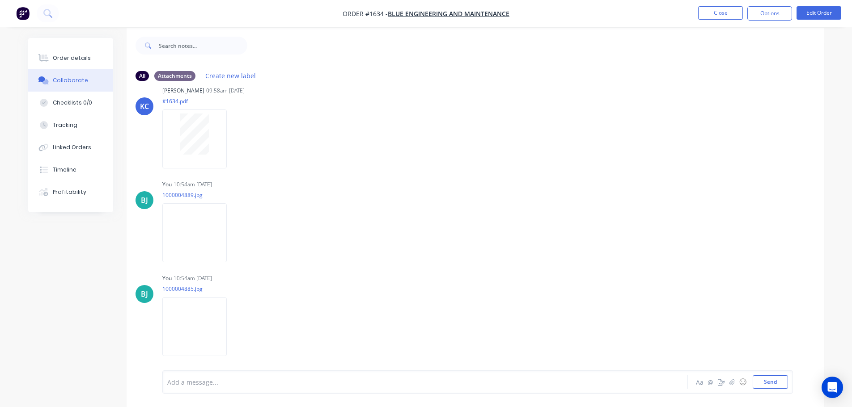
scroll to position [13, 0]
click at [778, 384] on button "Send" at bounding box center [770, 382] width 35 height 13
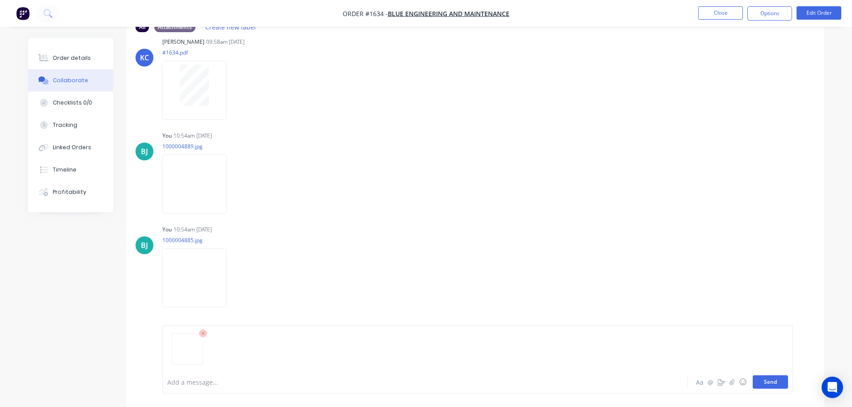
click at [771, 385] on button "Send" at bounding box center [770, 382] width 35 height 13
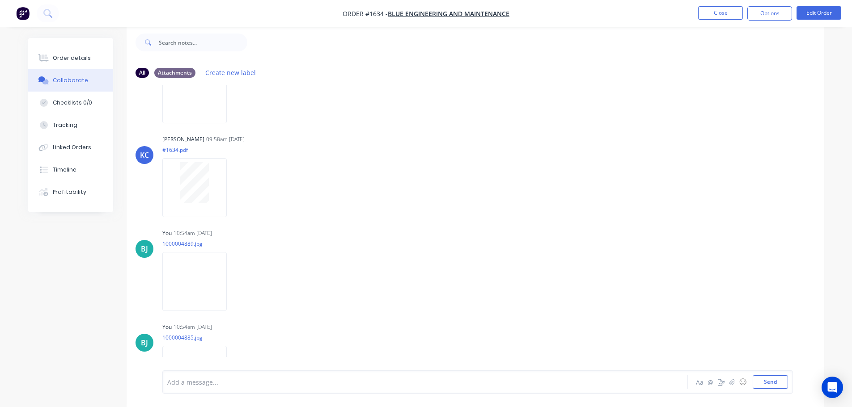
scroll to position [1224, 0]
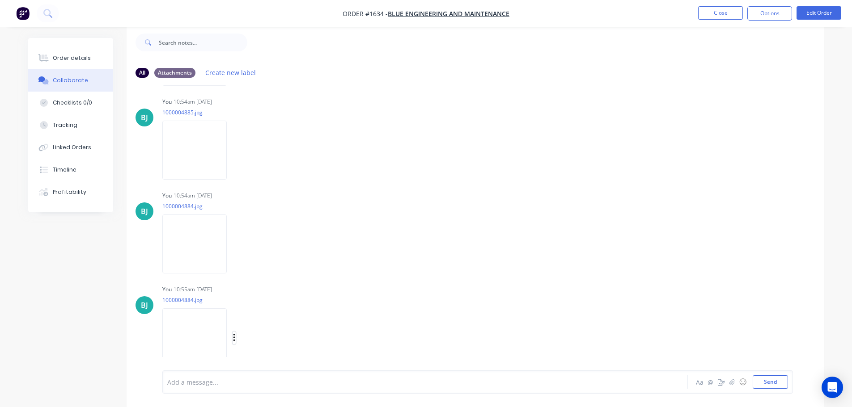
click at [233, 339] on icon "button" at bounding box center [234, 338] width 3 height 10
drag, startPoint x: 259, startPoint y: 343, endPoint x: 262, endPoint y: 338, distance: 5.8
click at [0, 0] on button "Delete" at bounding box center [0, 0] width 0 height 0
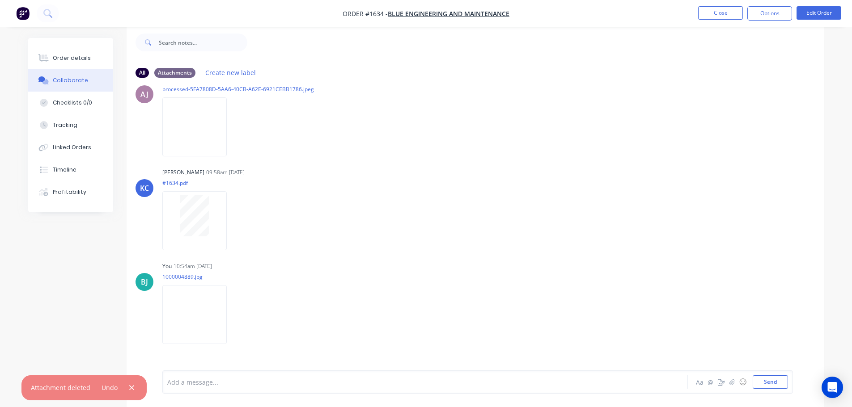
scroll to position [1145, 0]
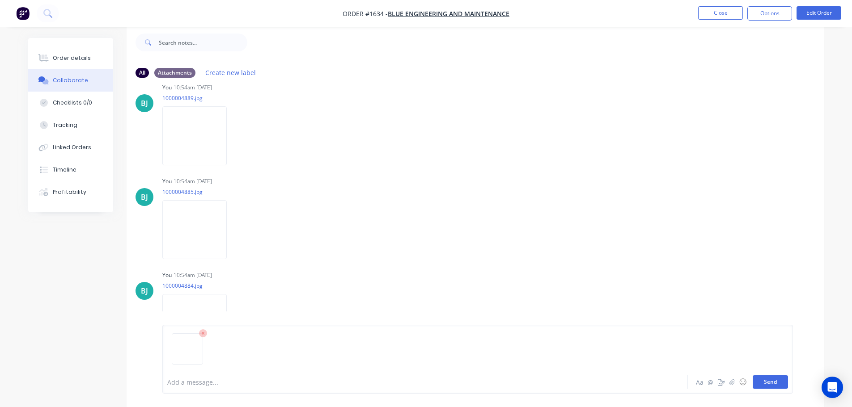
click at [781, 382] on button "Send" at bounding box center [770, 382] width 35 height 13
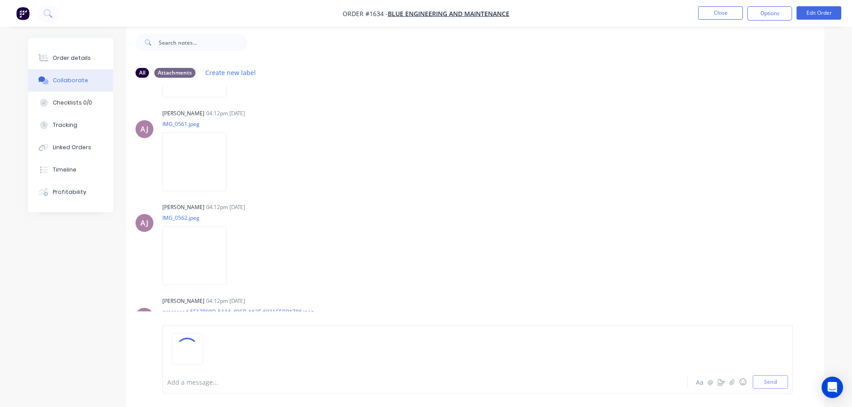
scroll to position [787, 0]
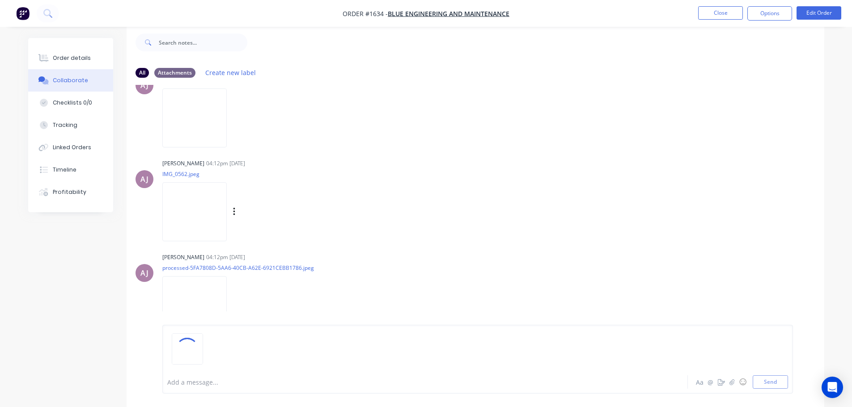
click at [177, 220] on img at bounding box center [194, 211] width 64 height 59
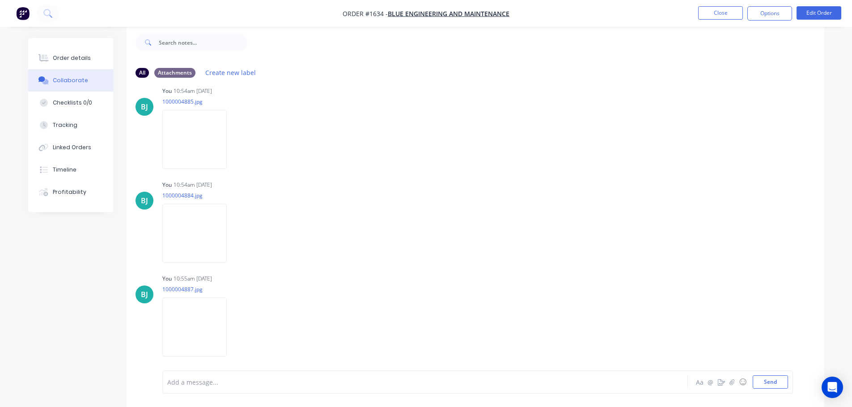
scroll to position [1239, 0]
click at [208, 305] on img at bounding box center [194, 323] width 64 height 59
click at [178, 148] on img at bounding box center [194, 135] width 64 height 59
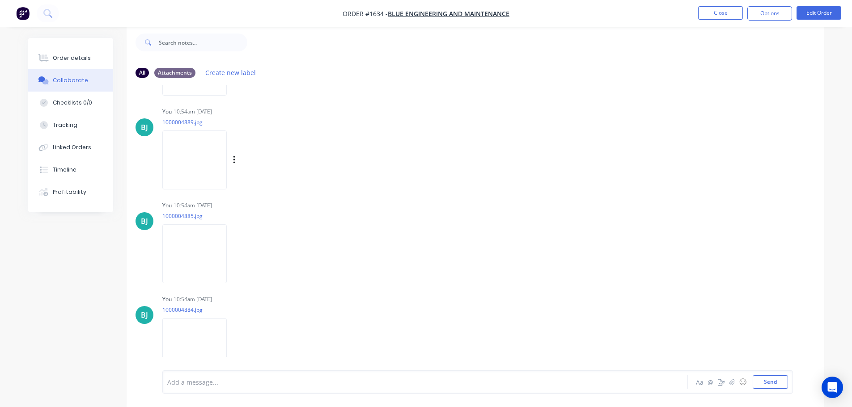
scroll to position [1104, 0]
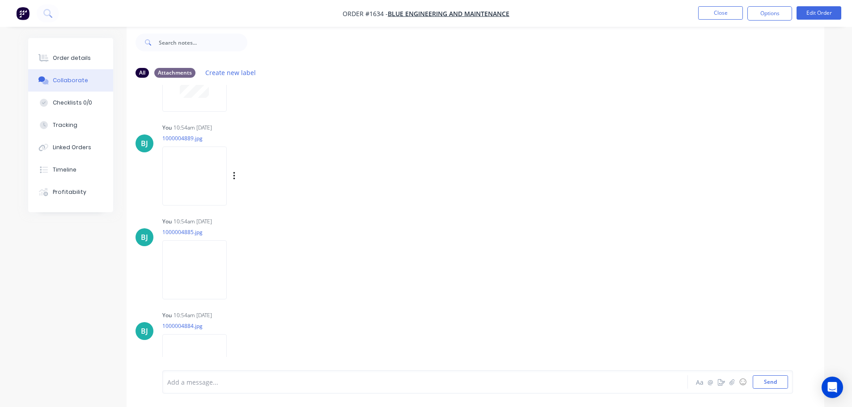
click at [210, 183] on img at bounding box center [194, 176] width 64 height 59
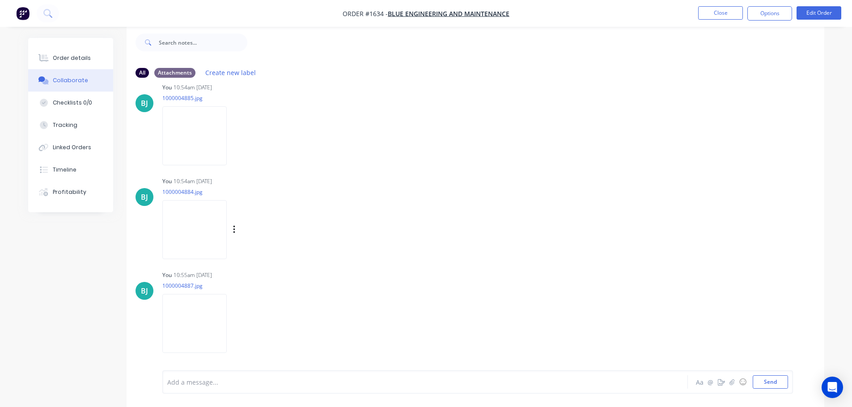
click at [197, 219] on img at bounding box center [194, 229] width 64 height 59
click at [710, 8] on button "Close" at bounding box center [720, 12] width 45 height 13
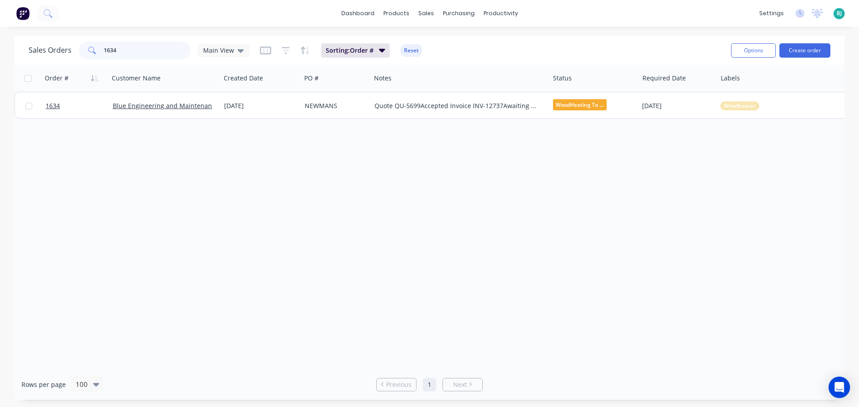
drag, startPoint x: 131, startPoint y: 52, endPoint x: 99, endPoint y: 50, distance: 32.3
click at [99, 51] on div "1634" at bounding box center [135, 51] width 112 height 18
